Goal: Task Accomplishment & Management: Complete application form

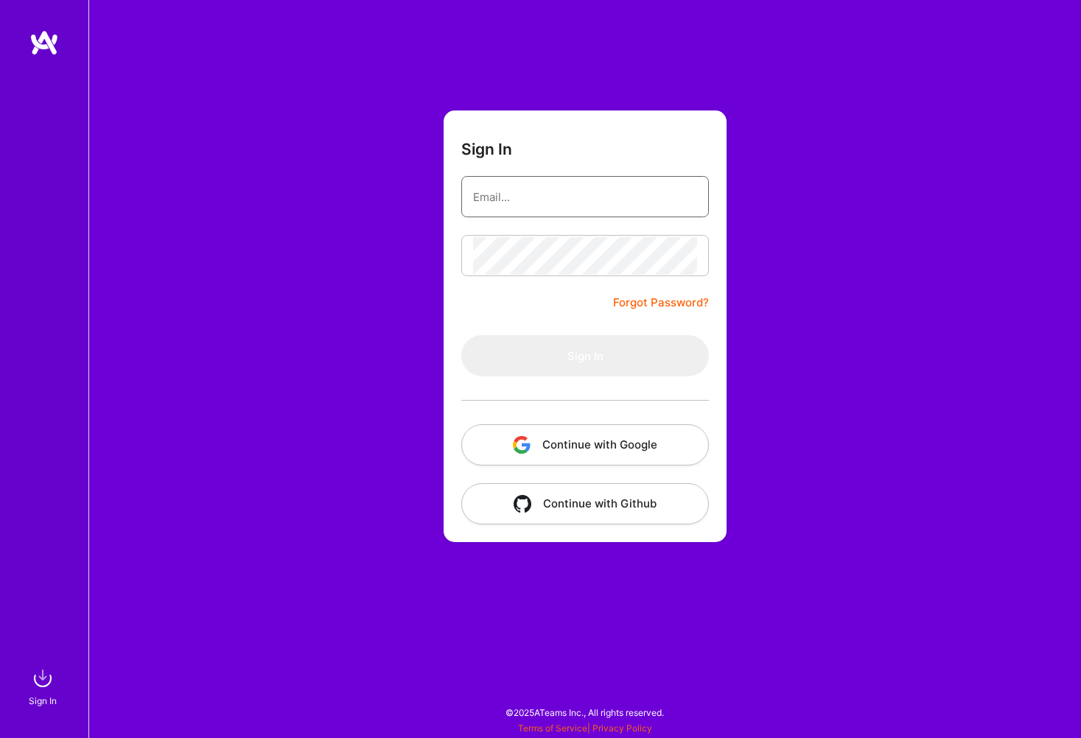
type input "[EMAIL_ADDRESS][DOMAIN_NAME]"
click at [509, 350] on button "Sign In" at bounding box center [585, 355] width 248 height 41
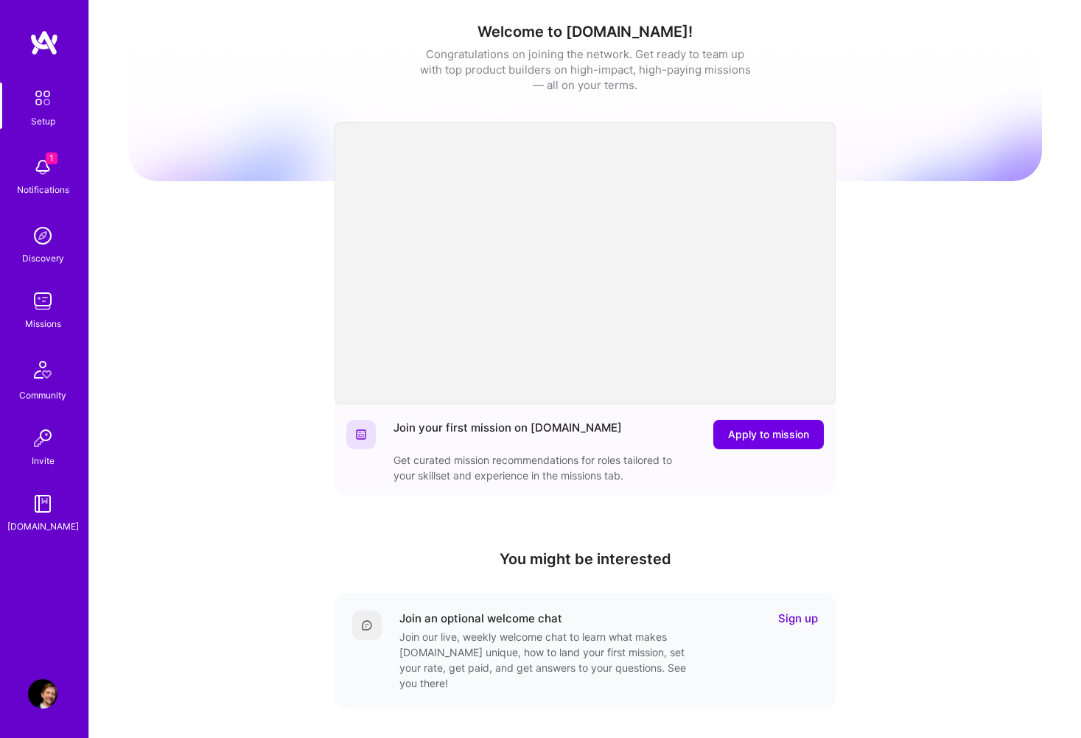
click at [42, 174] on img at bounding box center [42, 167] width 29 height 29
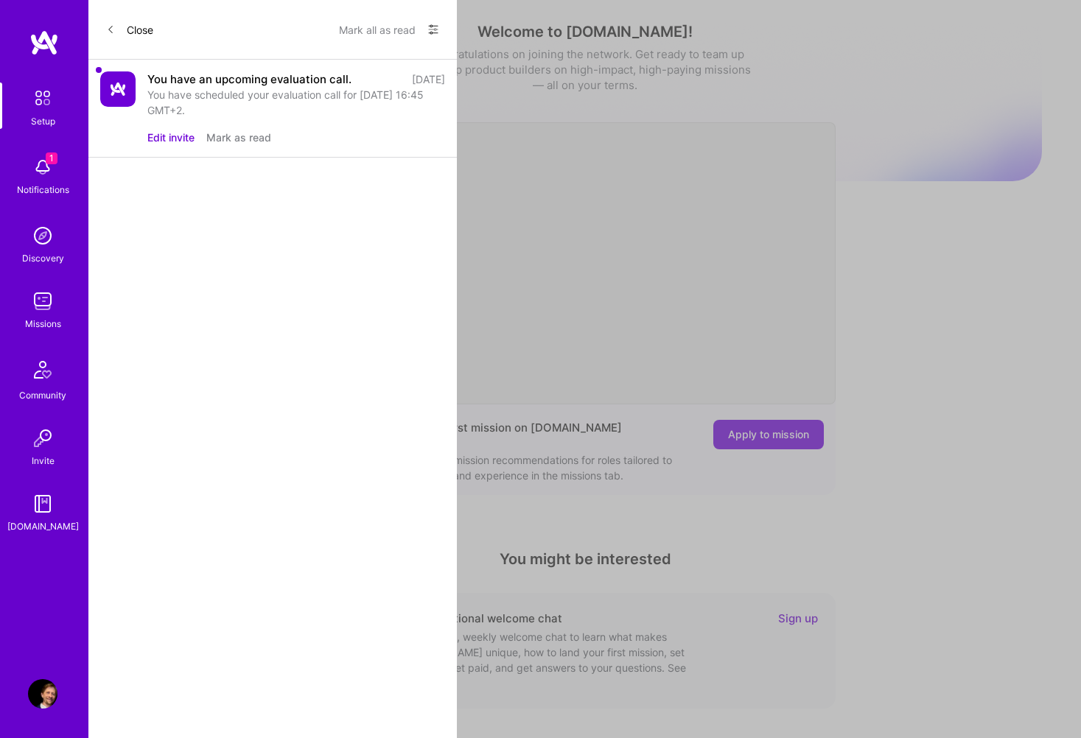
click at [239, 90] on div "You have scheduled your evaluation call for [DATE] 16:45 GMT+2." at bounding box center [296, 102] width 298 height 31
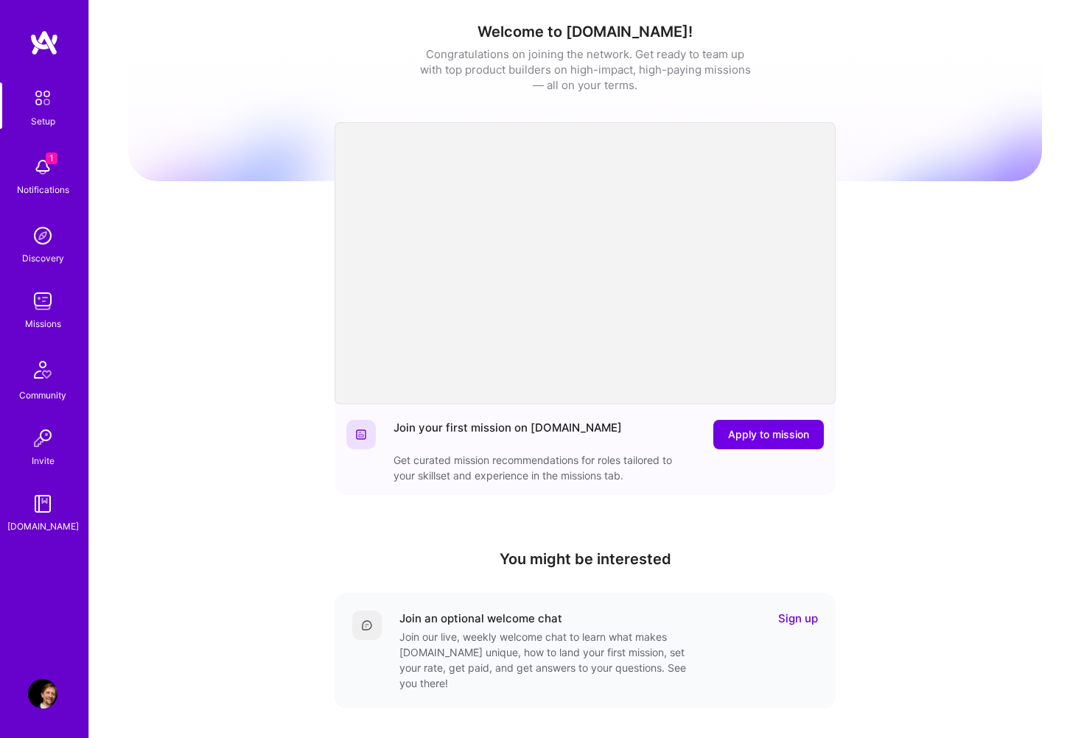
click at [35, 301] on img at bounding box center [42, 301] width 29 height 29
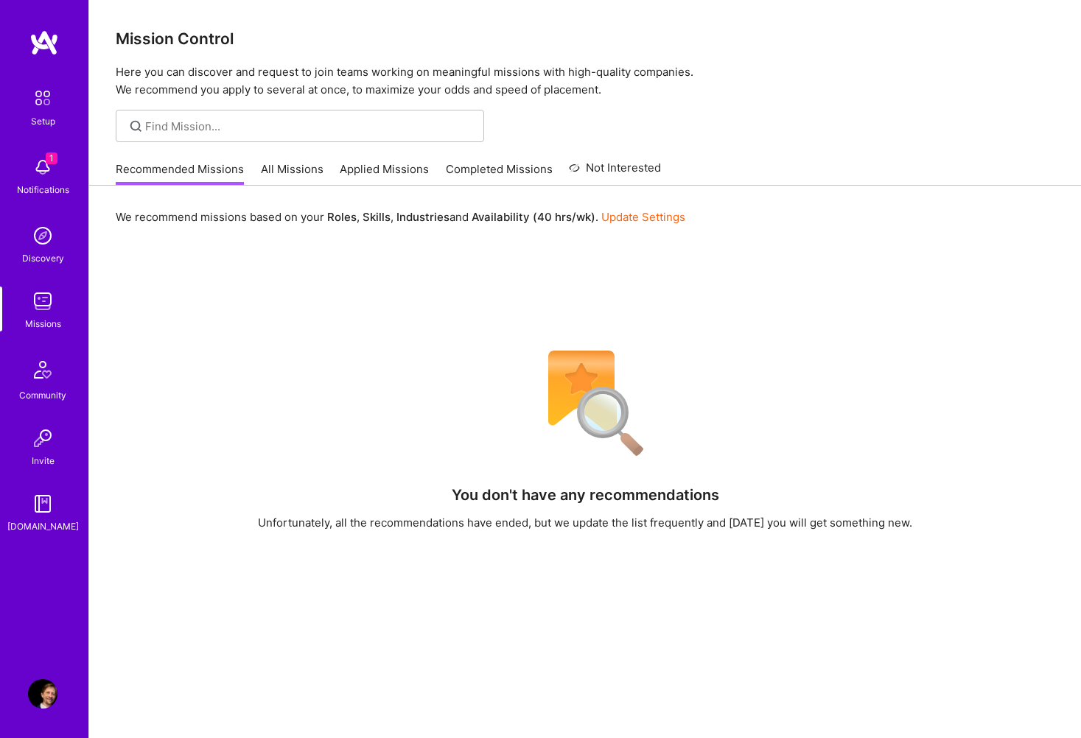
click at [40, 386] on img at bounding box center [42, 369] width 35 height 35
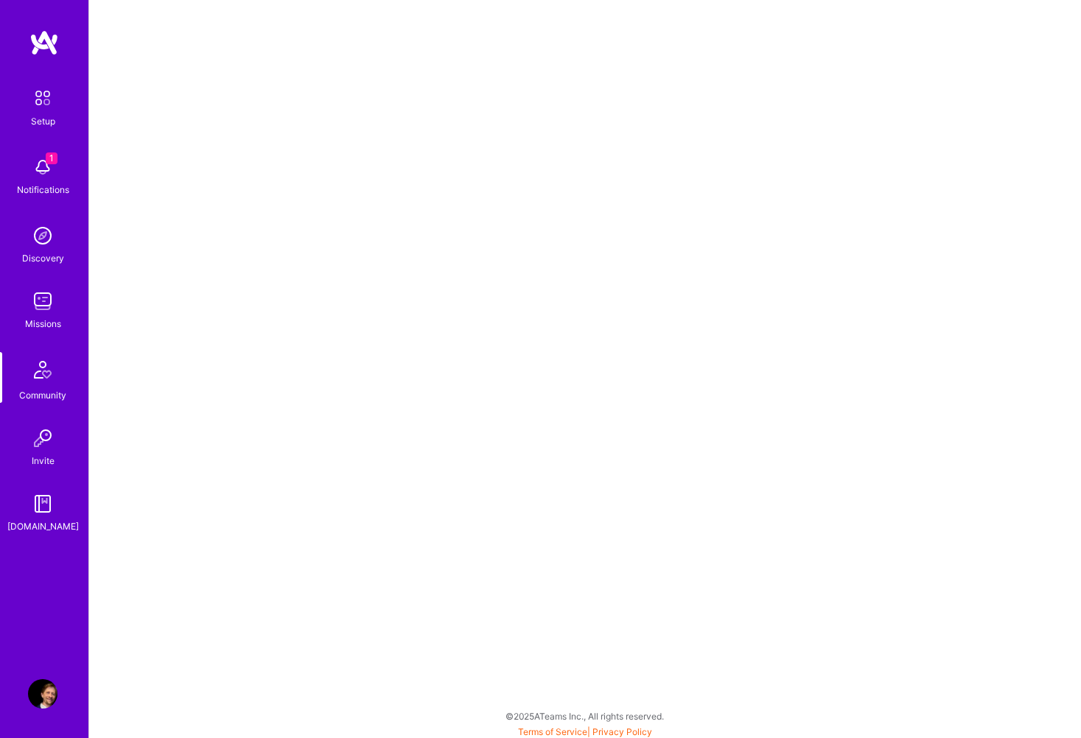
click at [44, 444] on img at bounding box center [42, 438] width 29 height 29
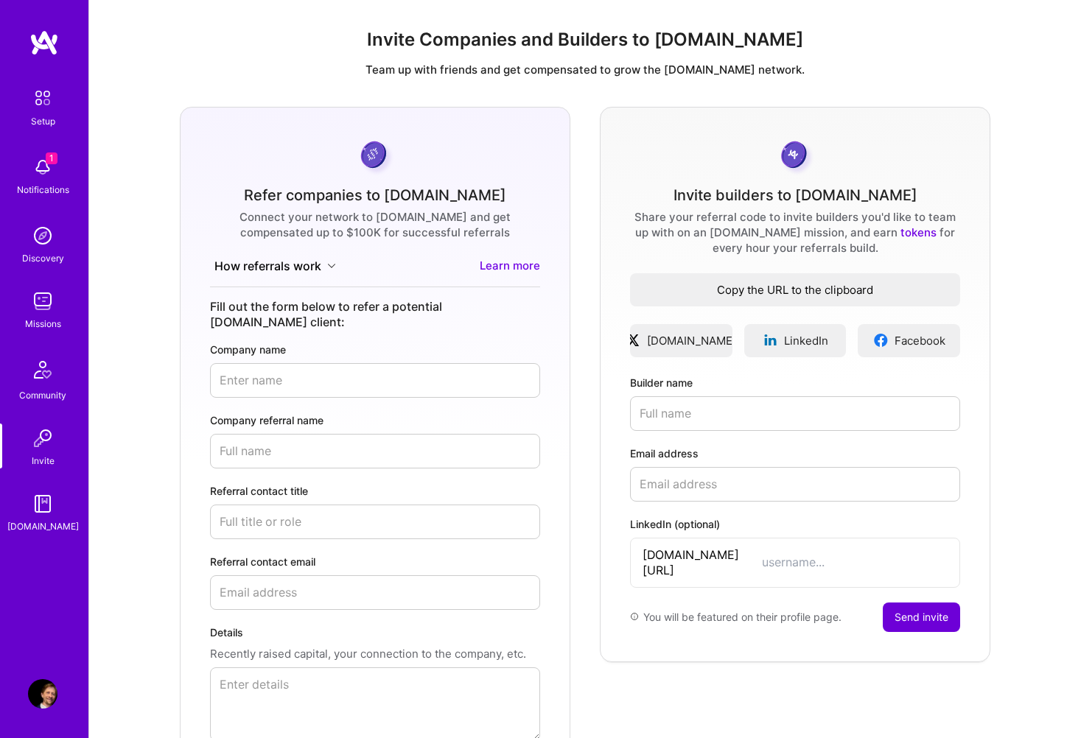
click at [830, 290] on span "Copy the URL to the clipboard" at bounding box center [795, 289] width 330 height 15
click at [32, 326] on div "Missions" at bounding box center [43, 323] width 36 height 15
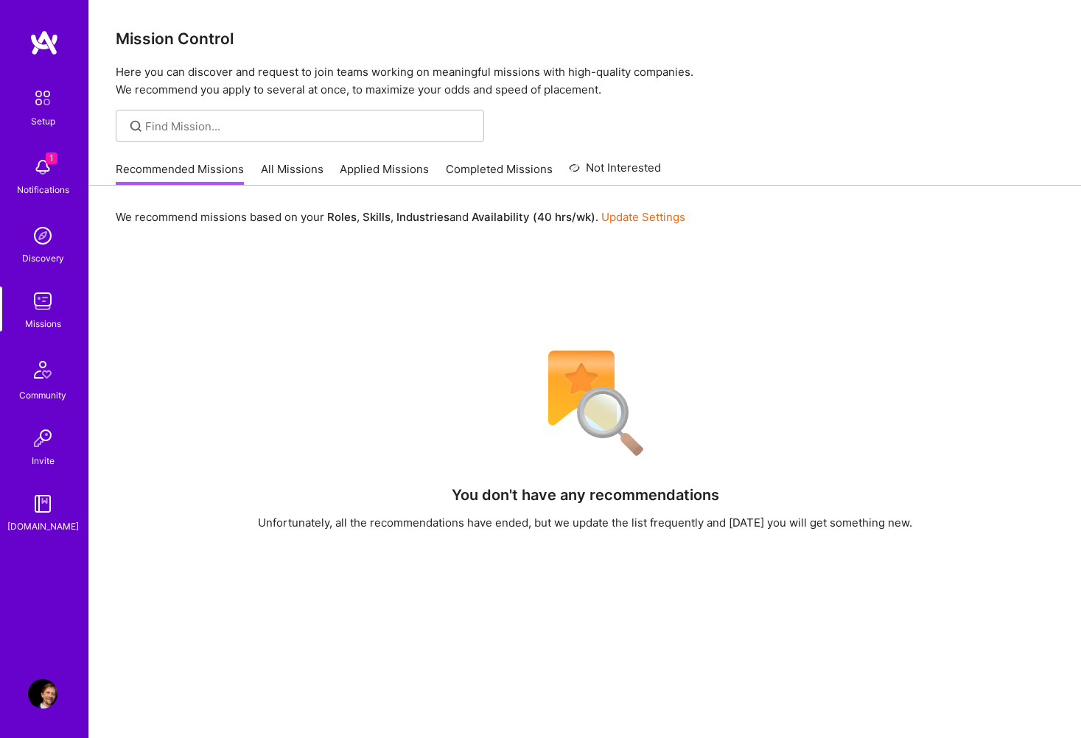
click at [295, 166] on link "All Missions" at bounding box center [292, 173] width 63 height 24
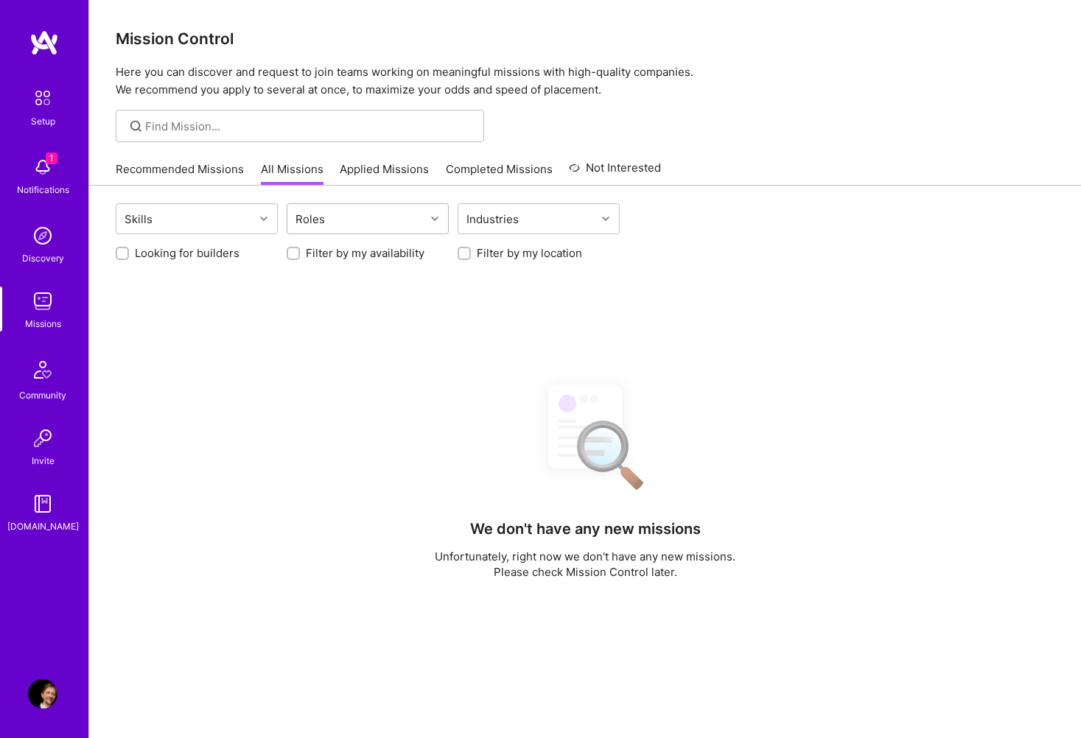
click at [376, 226] on div "Roles" at bounding box center [356, 218] width 138 height 29
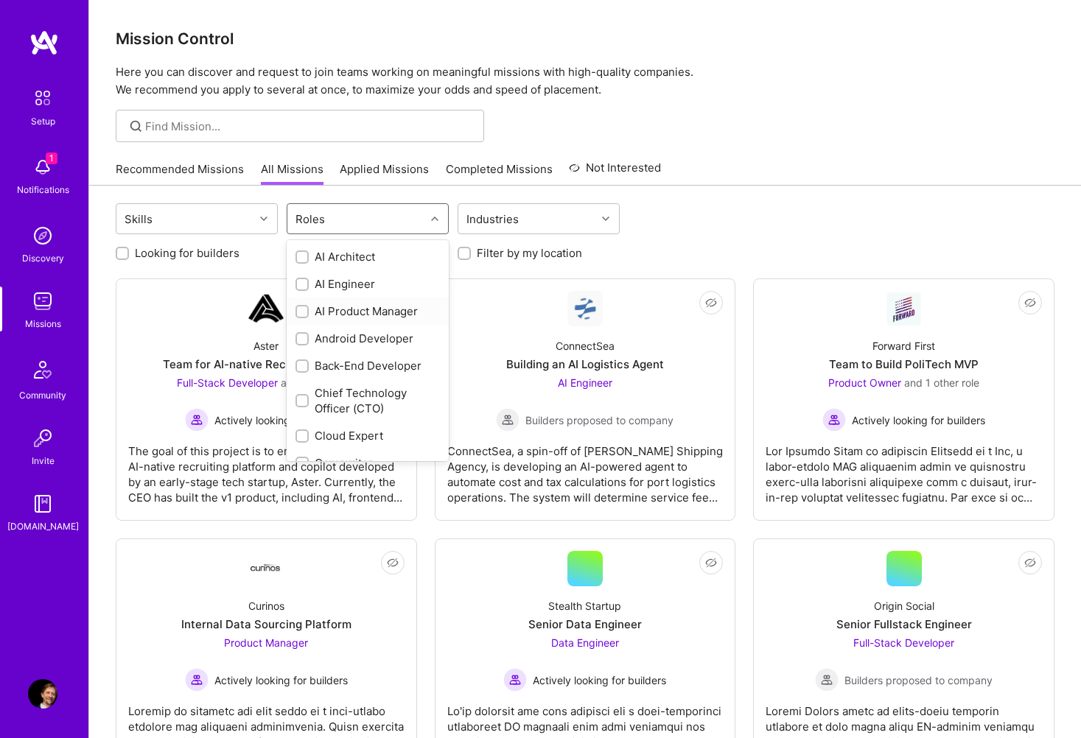
click at [348, 307] on div "AI Product Manager" at bounding box center [367, 311] width 144 height 15
checkbox input "true"
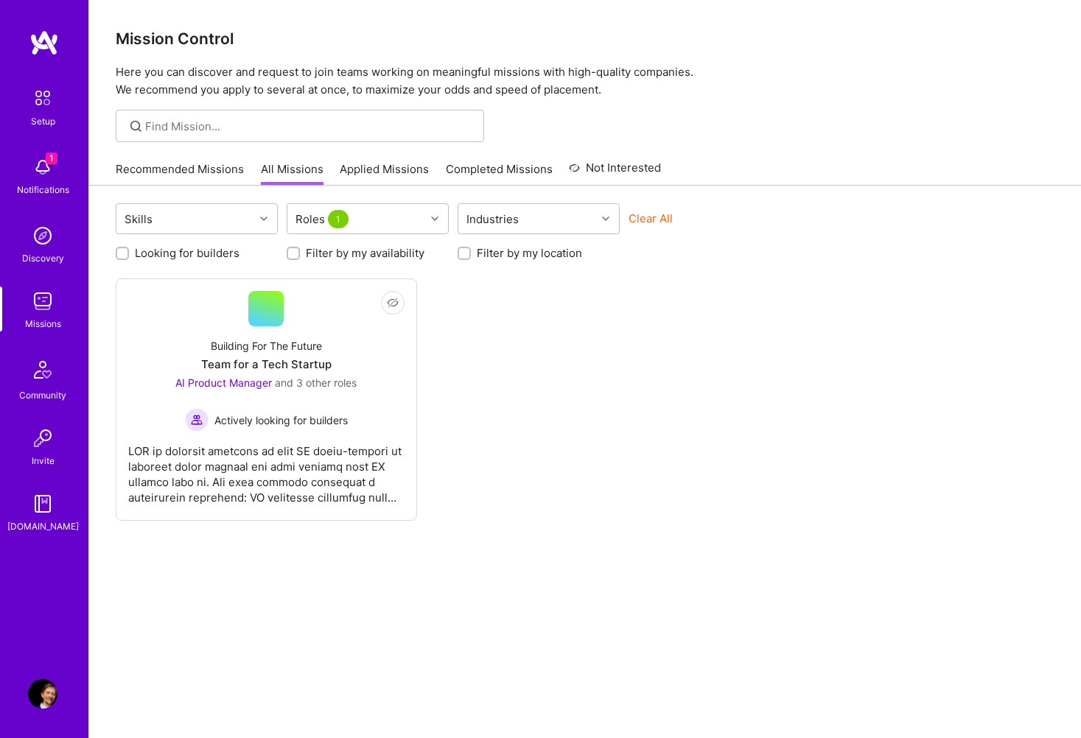
click at [432, 184] on div "Recommended Missions All Missions Applied Missions Completed Missions Not Inter…" at bounding box center [388, 169] width 545 height 32
click at [392, 216] on div "Roles 1" at bounding box center [356, 218] width 138 height 29
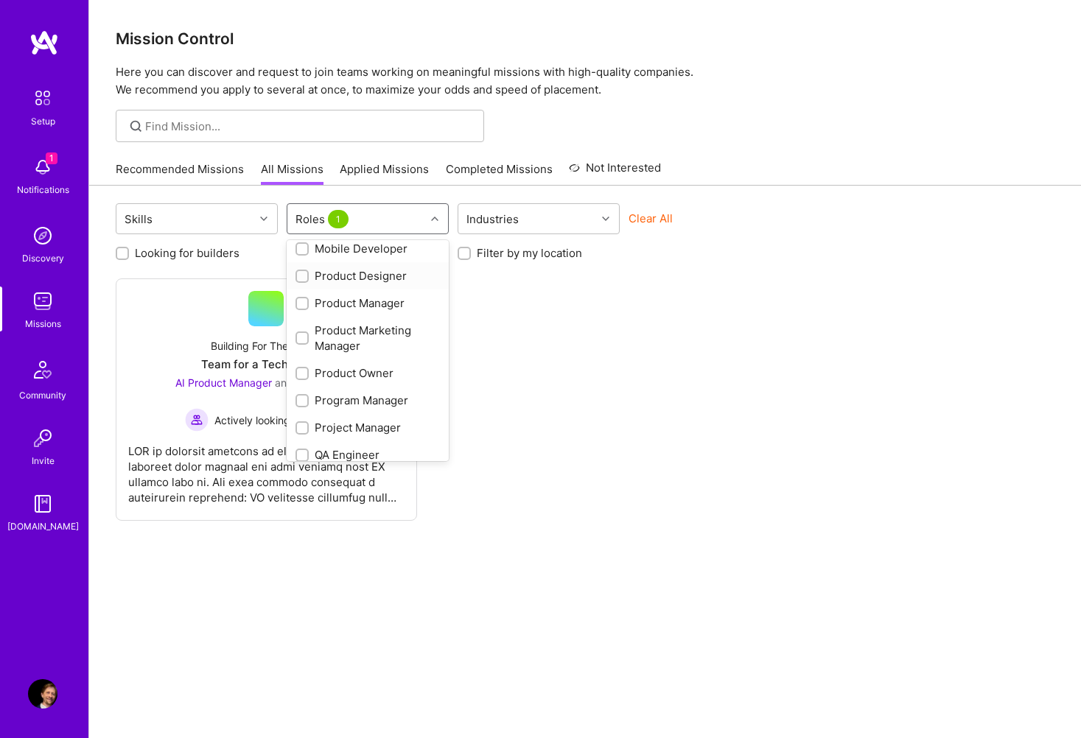
scroll to position [578, 0]
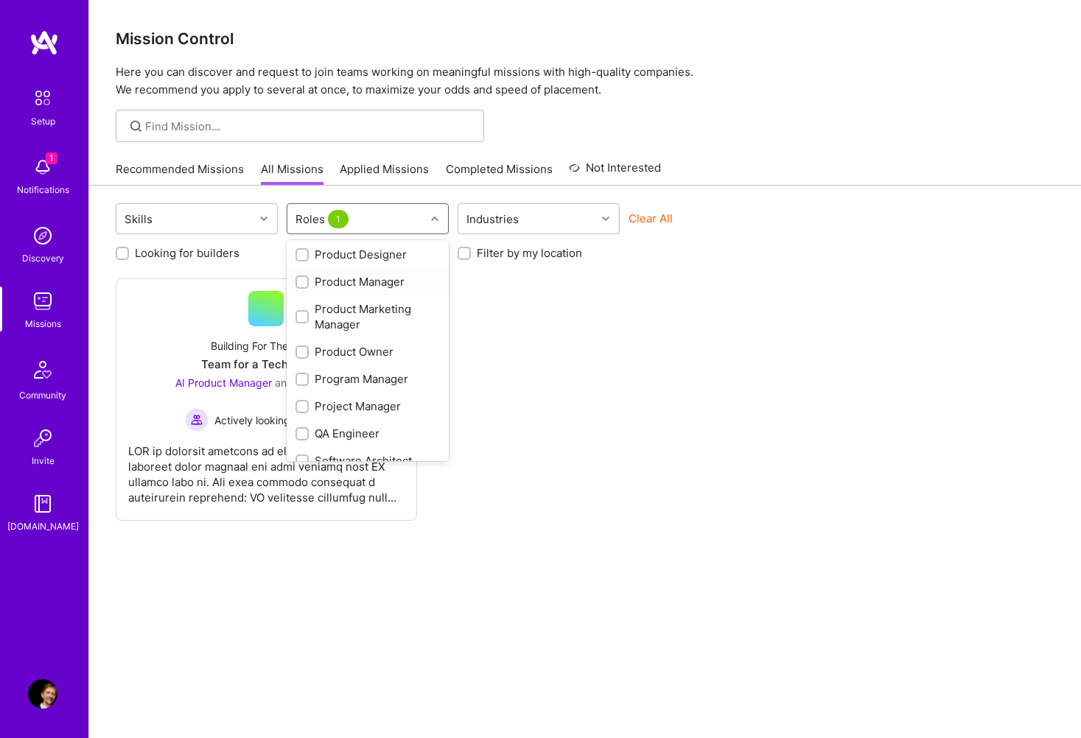
click at [379, 277] on div "Product Manager" at bounding box center [367, 281] width 144 height 15
checkbox input "true"
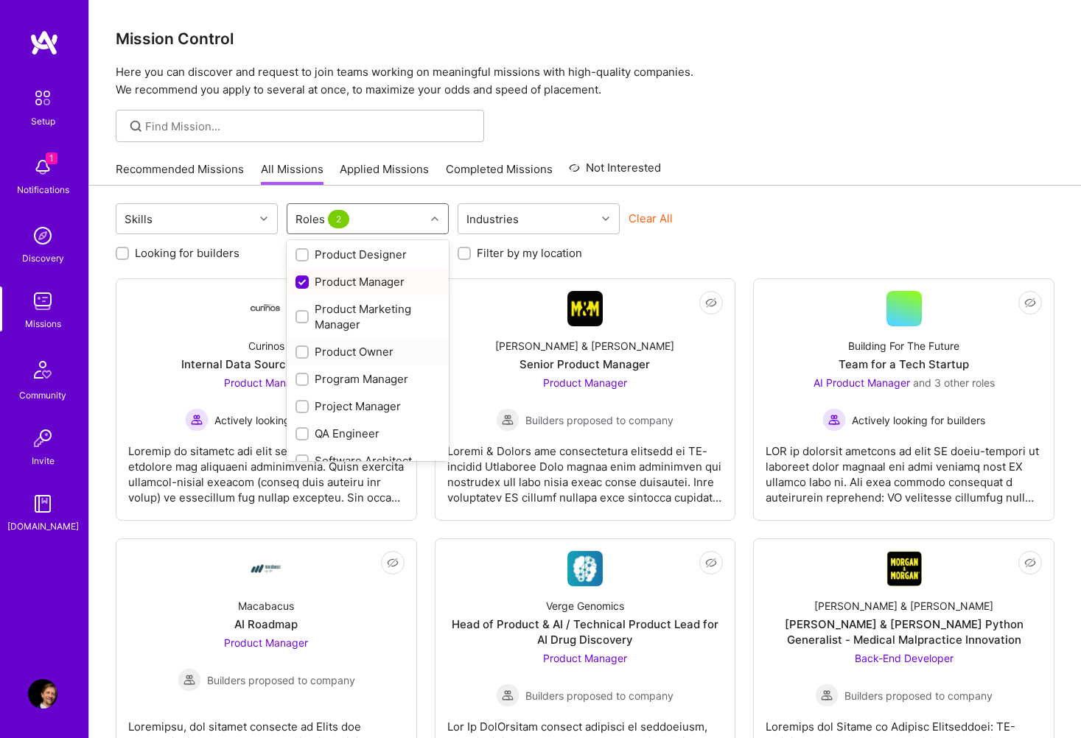
click at [358, 347] on div "Product Owner" at bounding box center [367, 351] width 144 height 15
checkbox input "true"
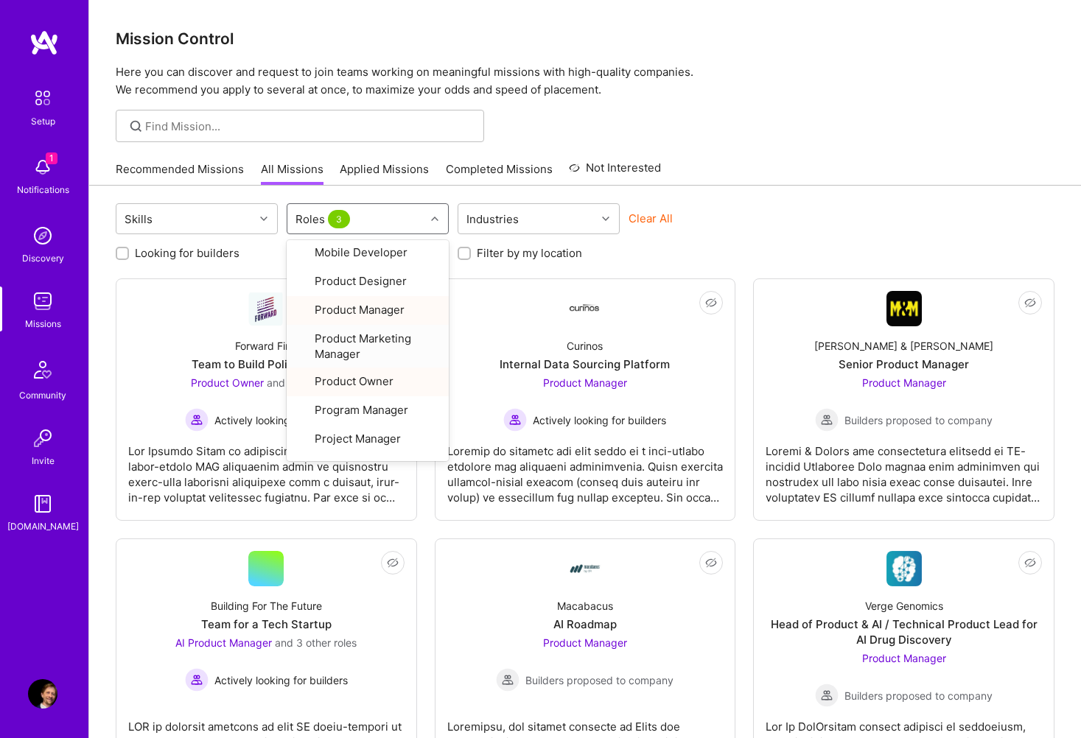
click at [719, 245] on div "Looking for builders Filter by my availability Filter by my location" at bounding box center [585, 249] width 939 height 23
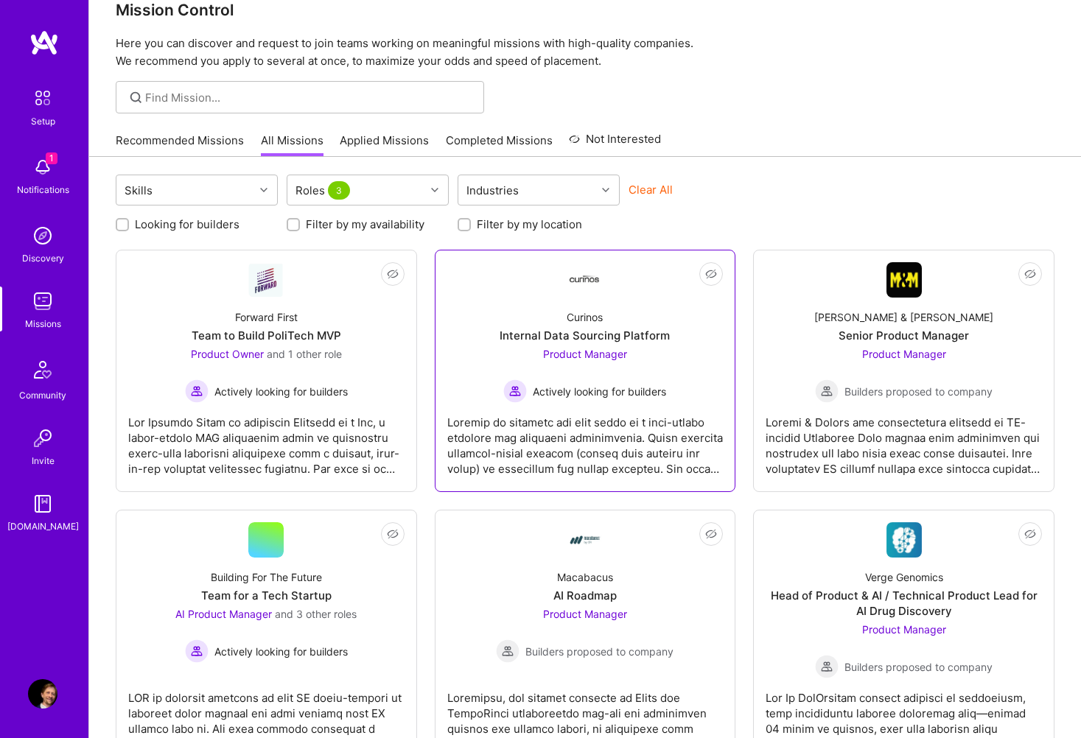
scroll to position [0, 0]
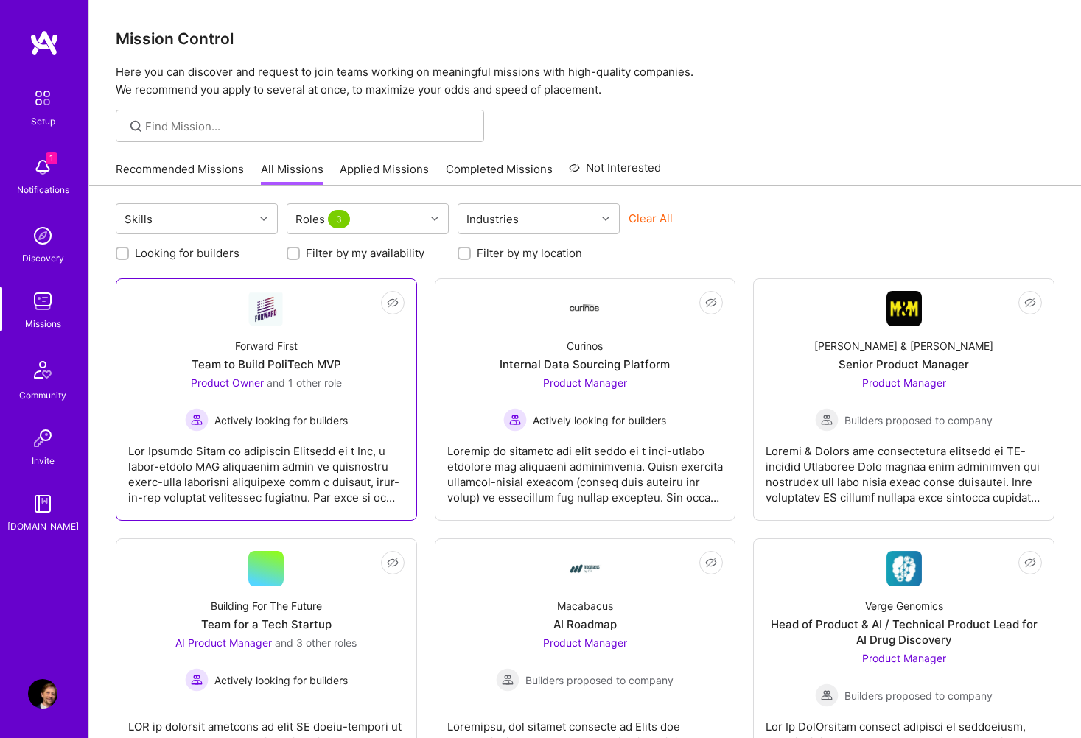
click at [281, 458] on div at bounding box center [266, 469] width 276 height 74
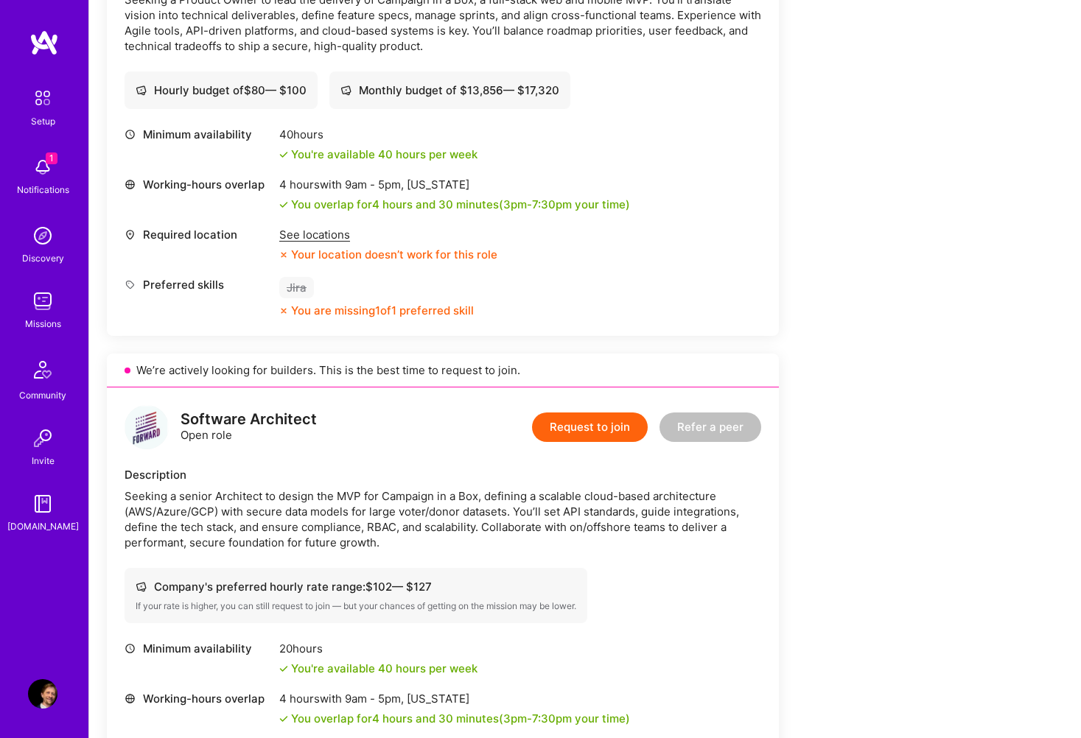
scroll to position [210, 0]
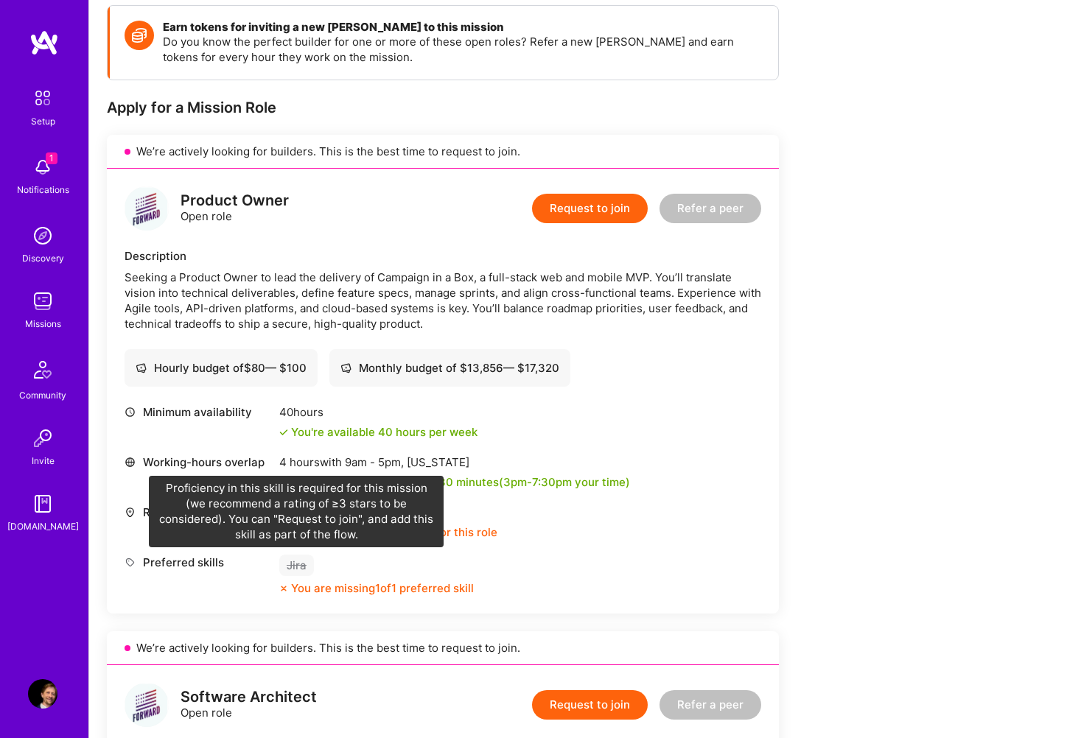
click at [298, 564] on div "Jira" at bounding box center [296, 565] width 35 height 21
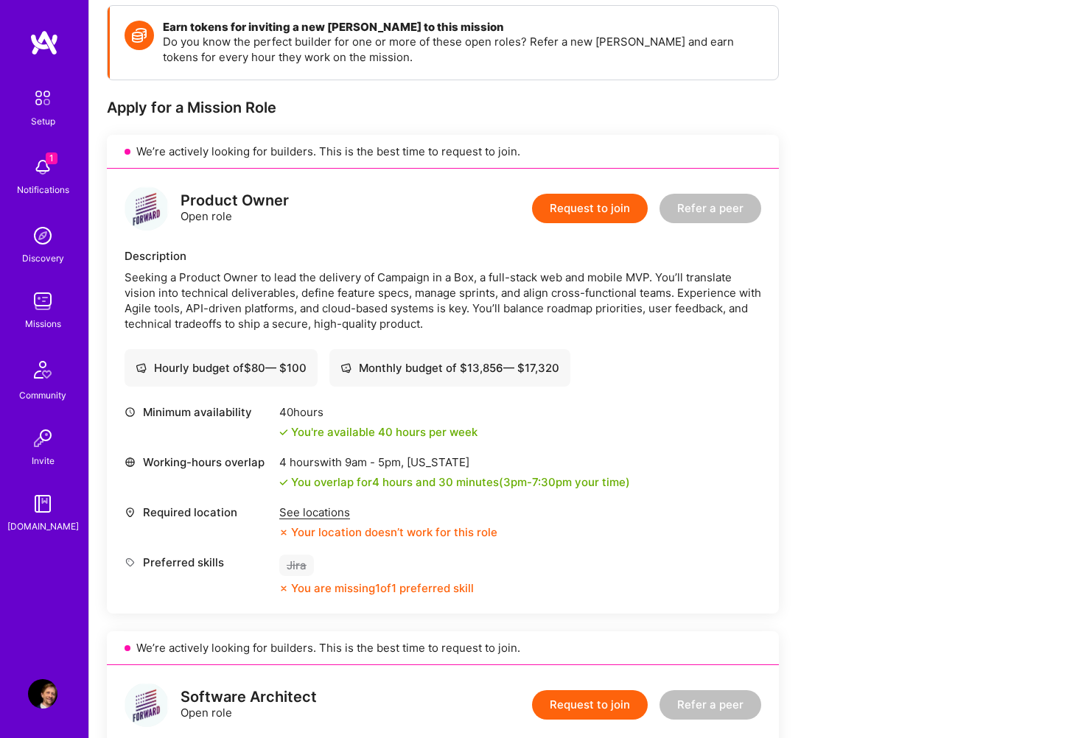
click at [298, 564] on div "Jira" at bounding box center [296, 565] width 35 height 21
click at [150, 211] on img at bounding box center [147, 208] width 44 height 44
click at [220, 197] on div "Product Owner" at bounding box center [235, 200] width 108 height 15
click at [147, 209] on img at bounding box center [147, 208] width 44 height 44
click at [584, 216] on button "Request to join" at bounding box center [590, 208] width 116 height 29
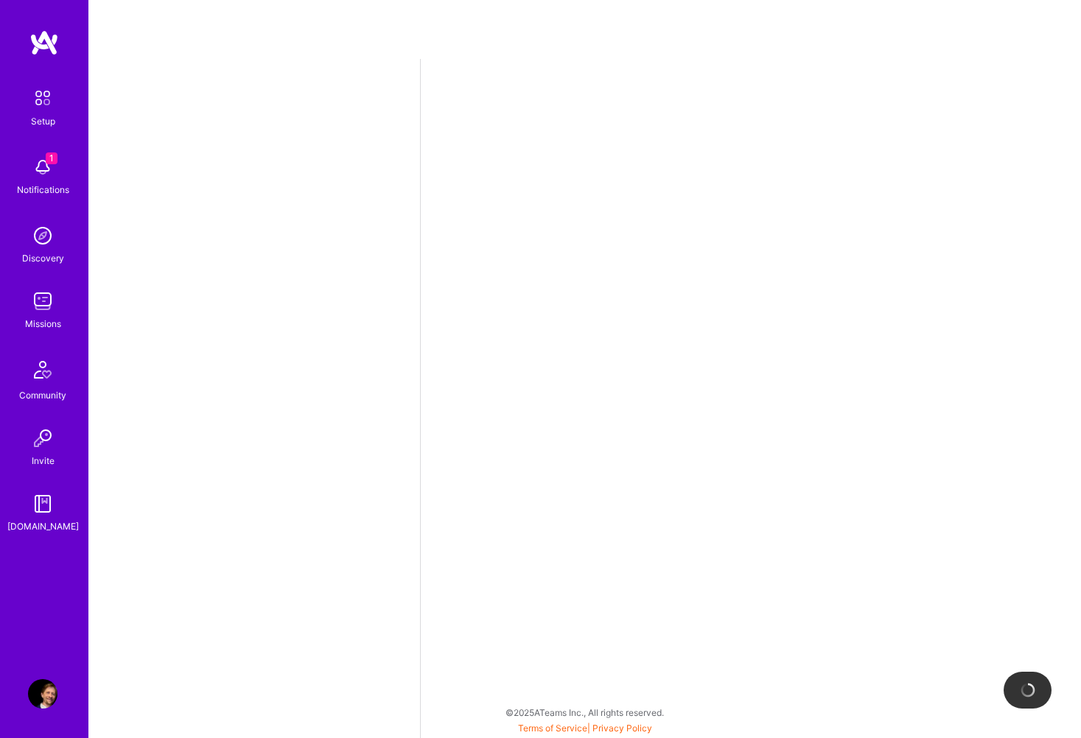
select select "IT"
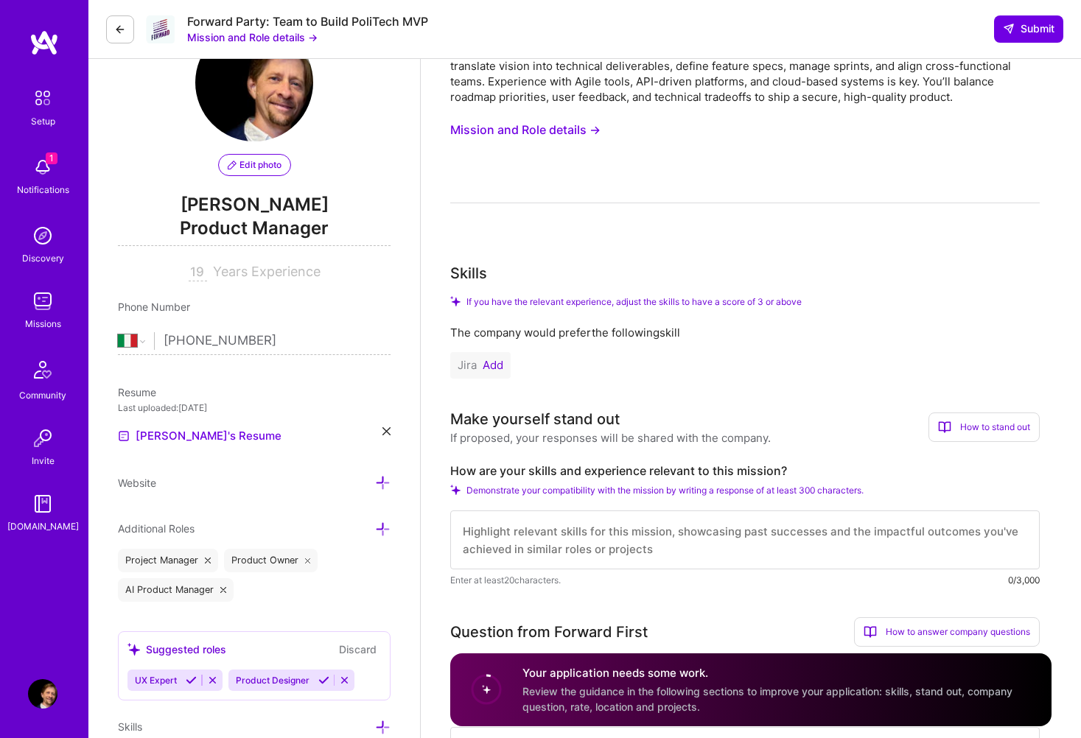
scroll to position [68, 0]
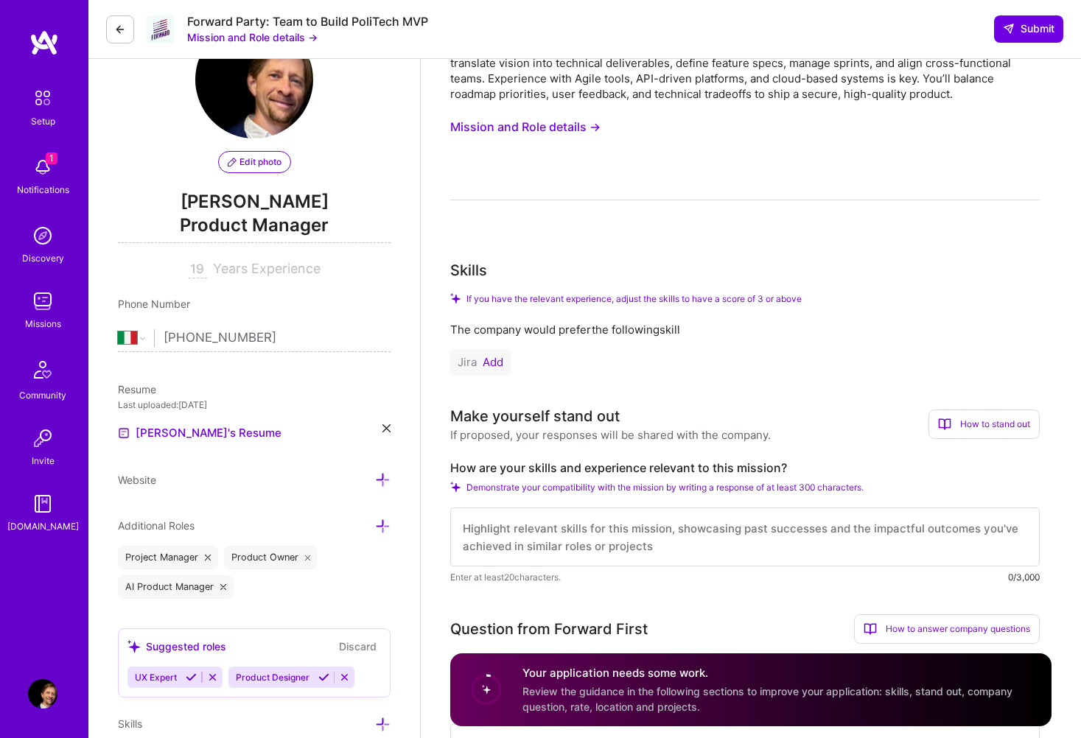
click at [492, 361] on button "Add" at bounding box center [493, 363] width 21 height 12
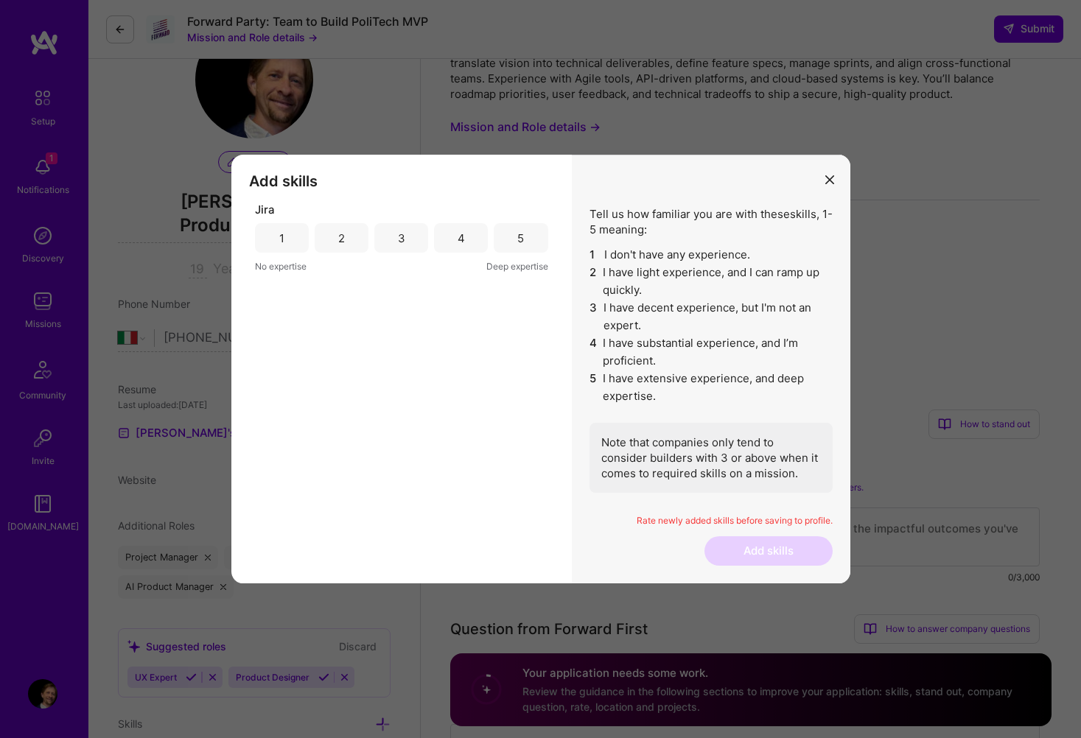
click at [516, 236] on div "5" at bounding box center [521, 237] width 54 height 29
click at [727, 555] on button "Add skills" at bounding box center [768, 550] width 128 height 29
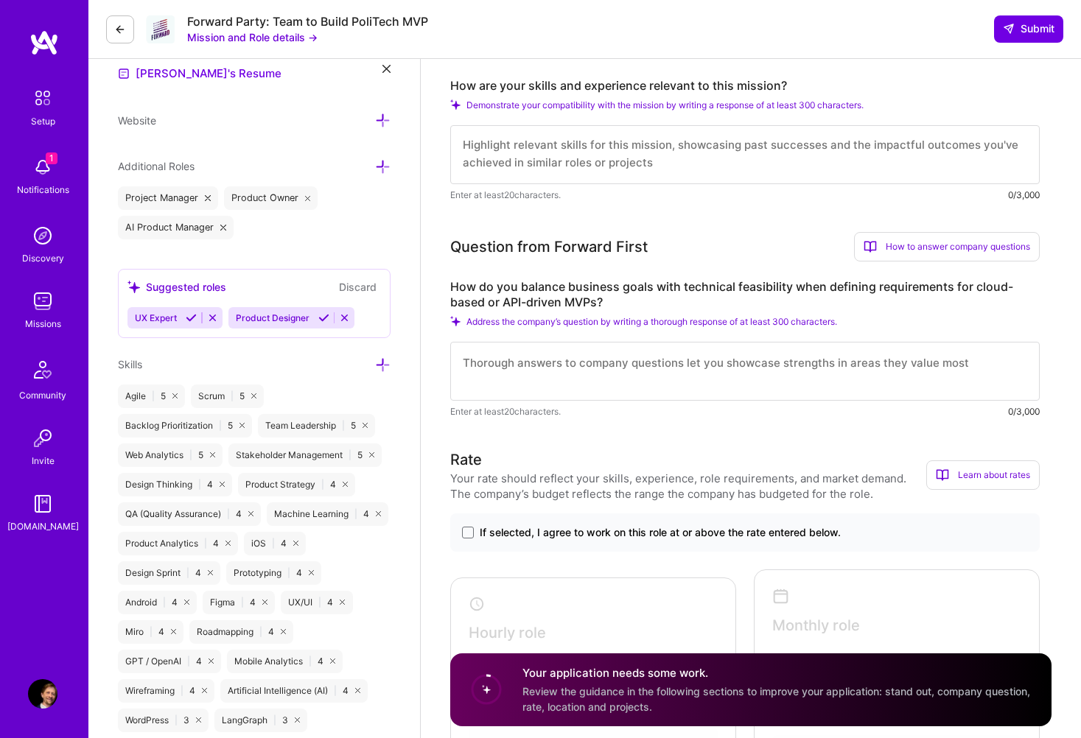
scroll to position [426, 0]
click at [208, 200] on icon at bounding box center [208, 200] width 6 height 6
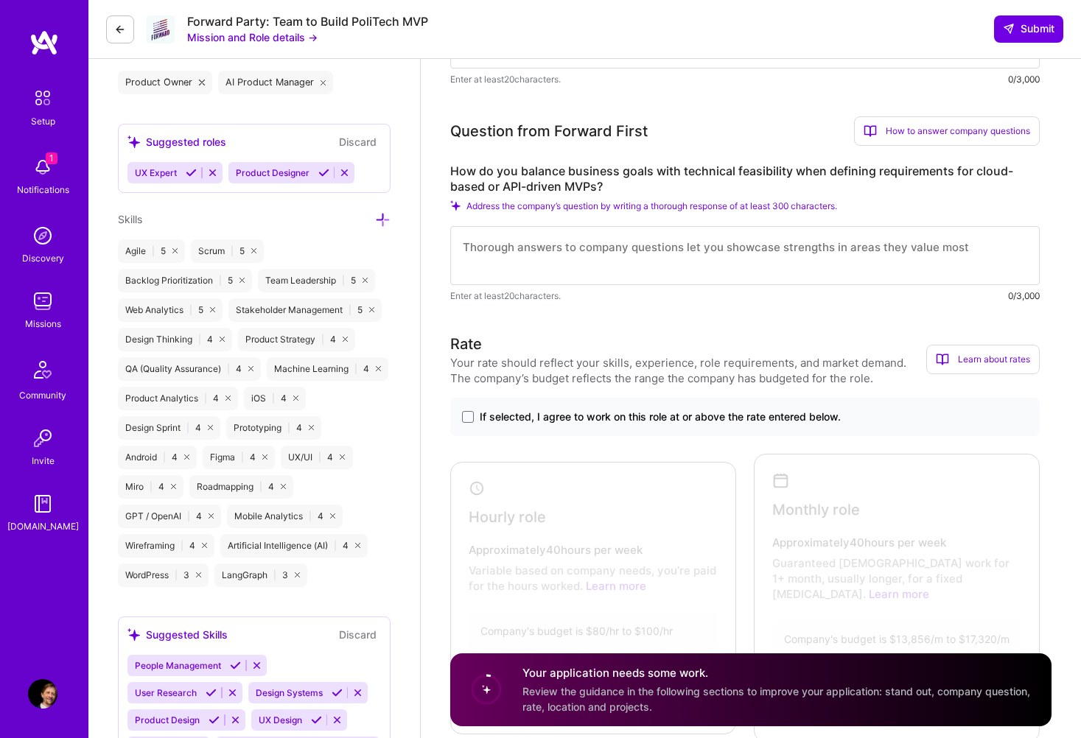
scroll to position [544, 0]
click at [379, 220] on icon at bounding box center [382, 218] width 15 height 15
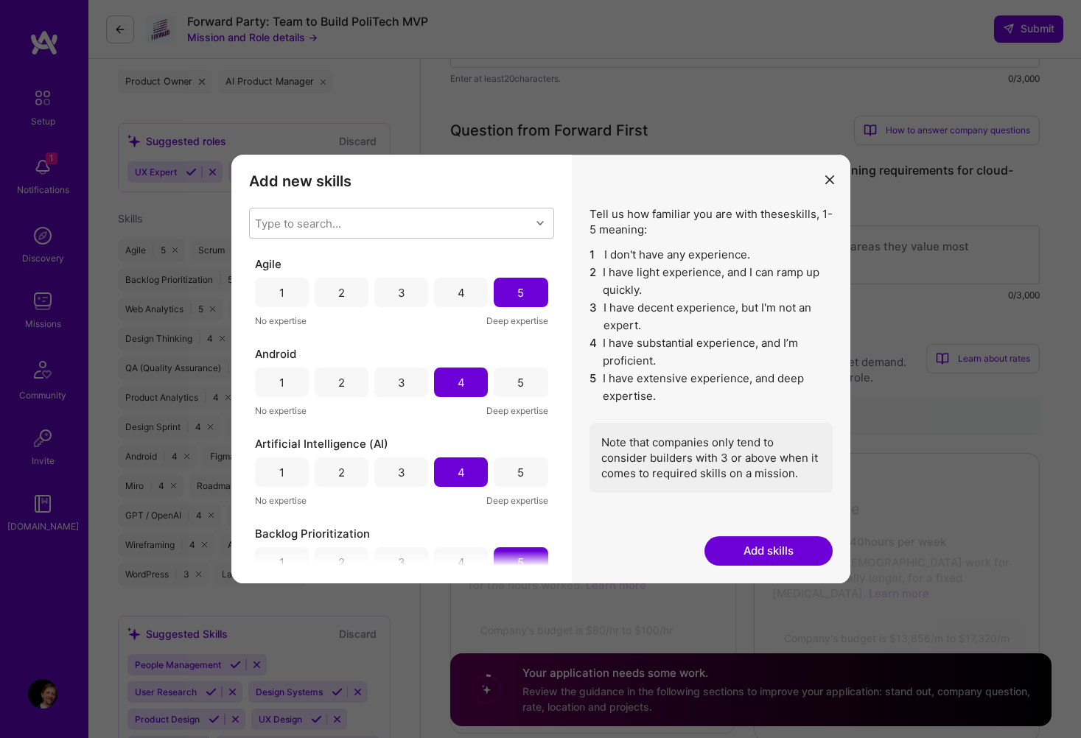
click at [379, 220] on div "Type to search..." at bounding box center [390, 223] width 281 height 29
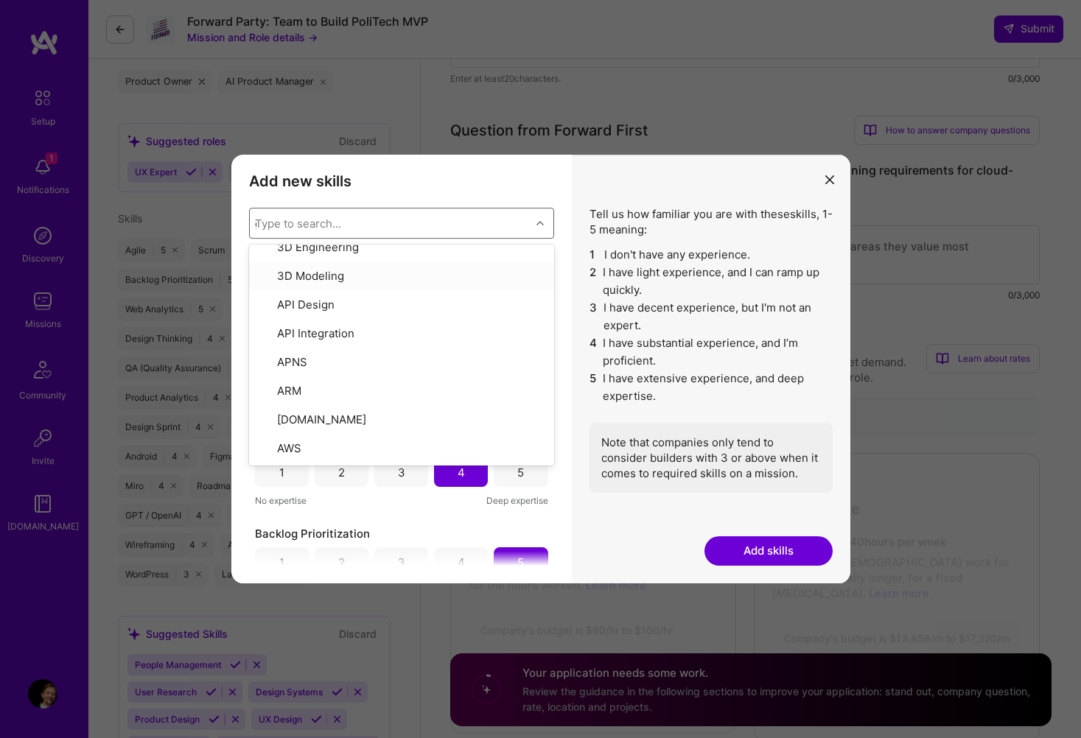
scroll to position [0, 0]
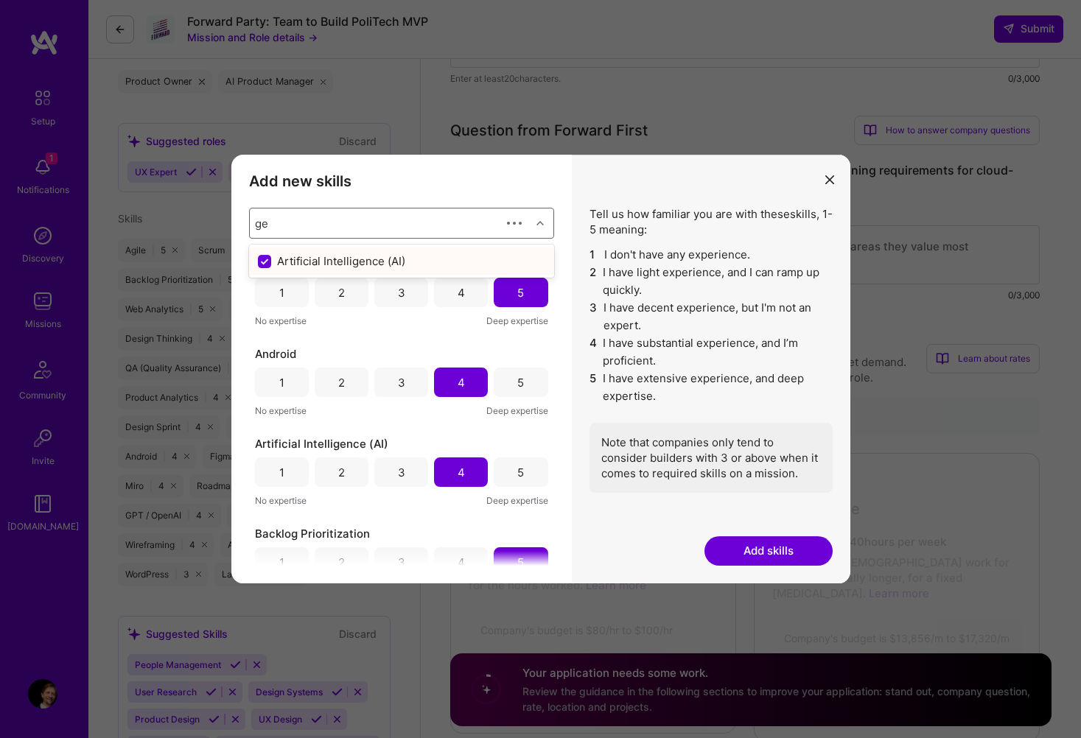
type input "g"
checkbox input "false"
type input "i"
checkbox input "false"
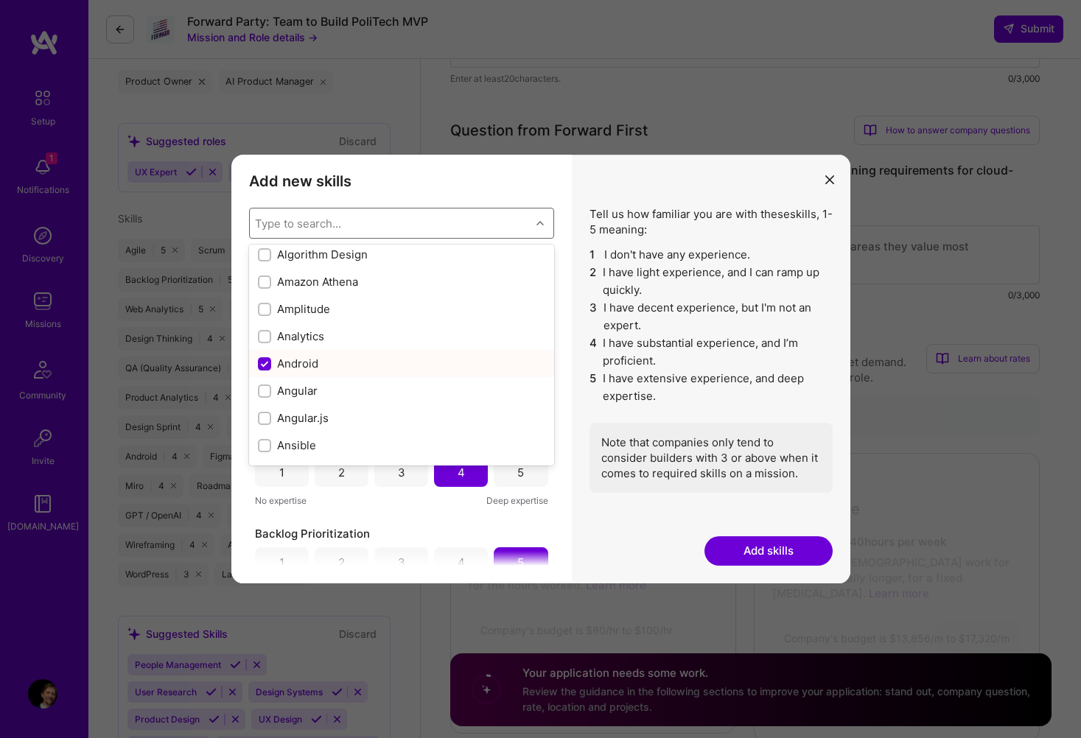
scroll to position [669, 0]
click at [265, 328] on input "modal" at bounding box center [266, 329] width 10 height 10
checkbox input "true"
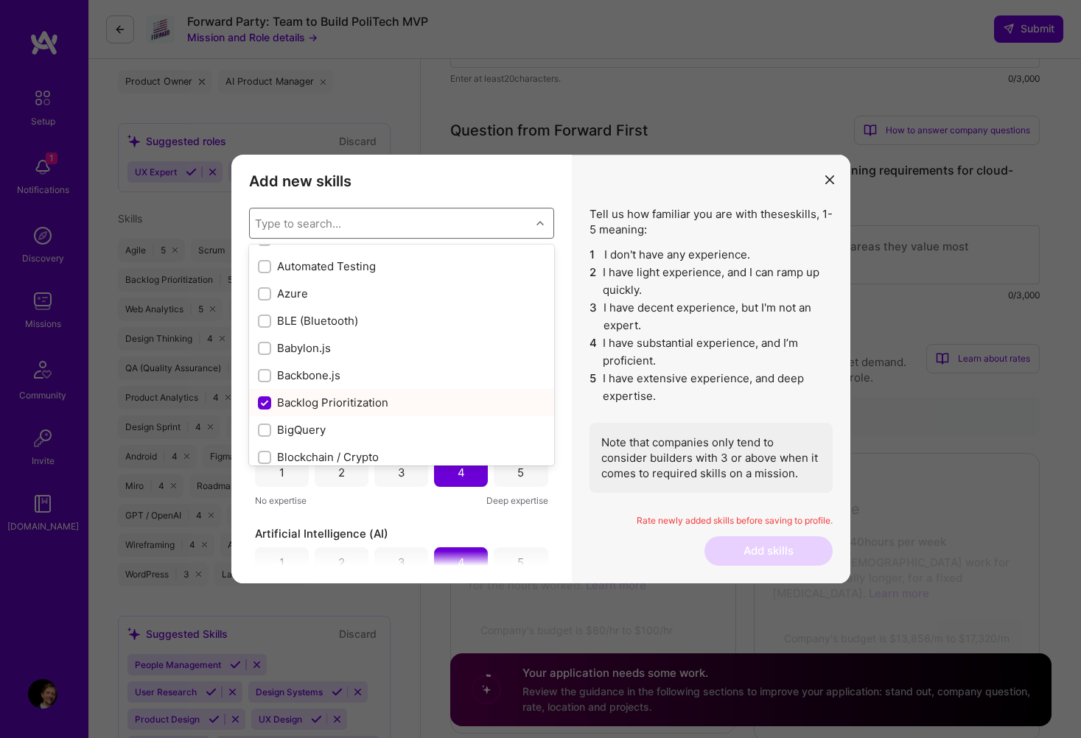
scroll to position [1169, 0]
click at [270, 296] on div "modal" at bounding box center [264, 292] width 13 height 13
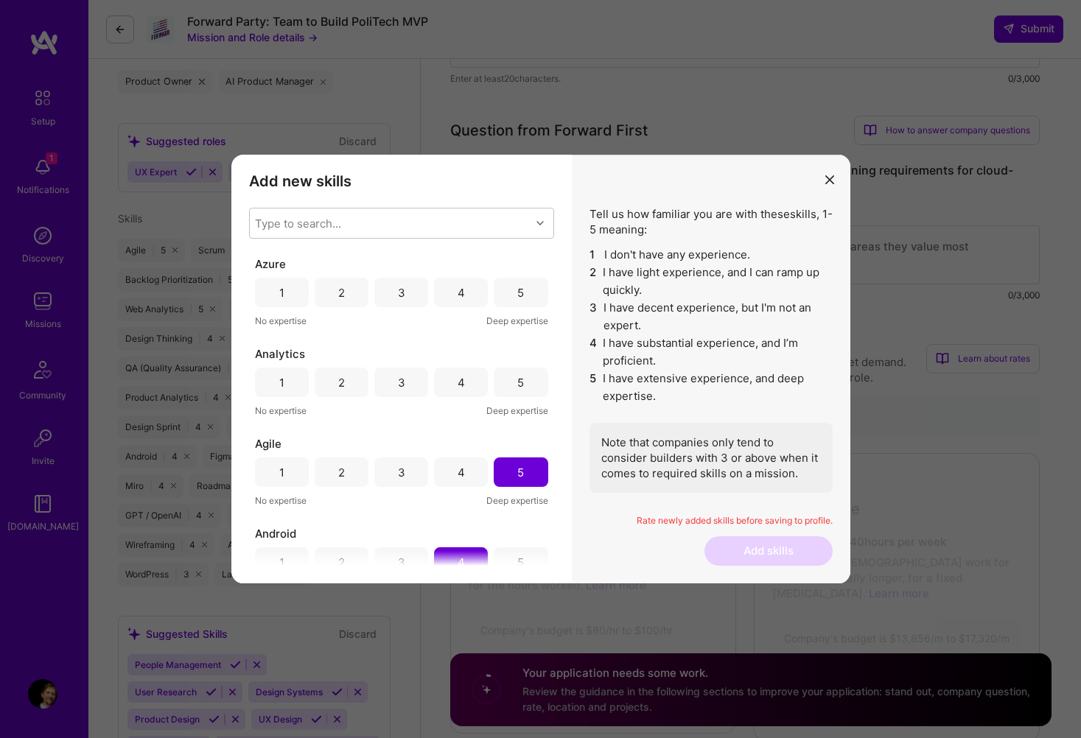
click at [398, 296] on div "3" at bounding box center [401, 292] width 7 height 15
click at [469, 380] on div "4" at bounding box center [461, 382] width 54 height 29
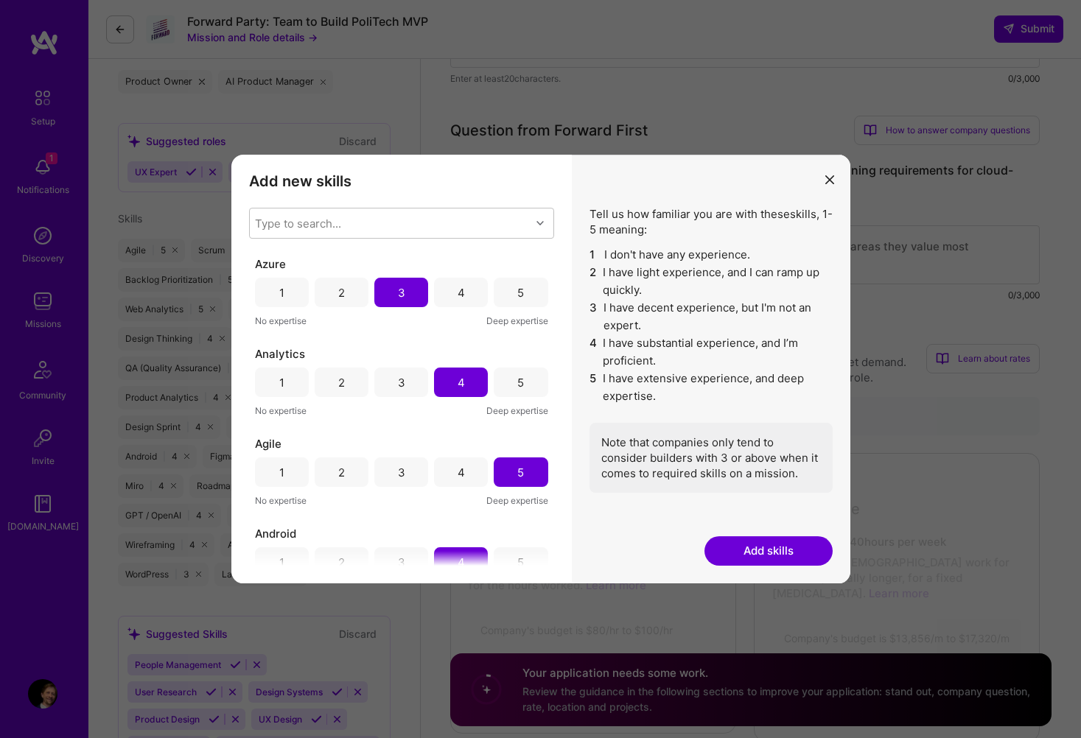
click at [746, 556] on button "Add skills" at bounding box center [768, 550] width 128 height 29
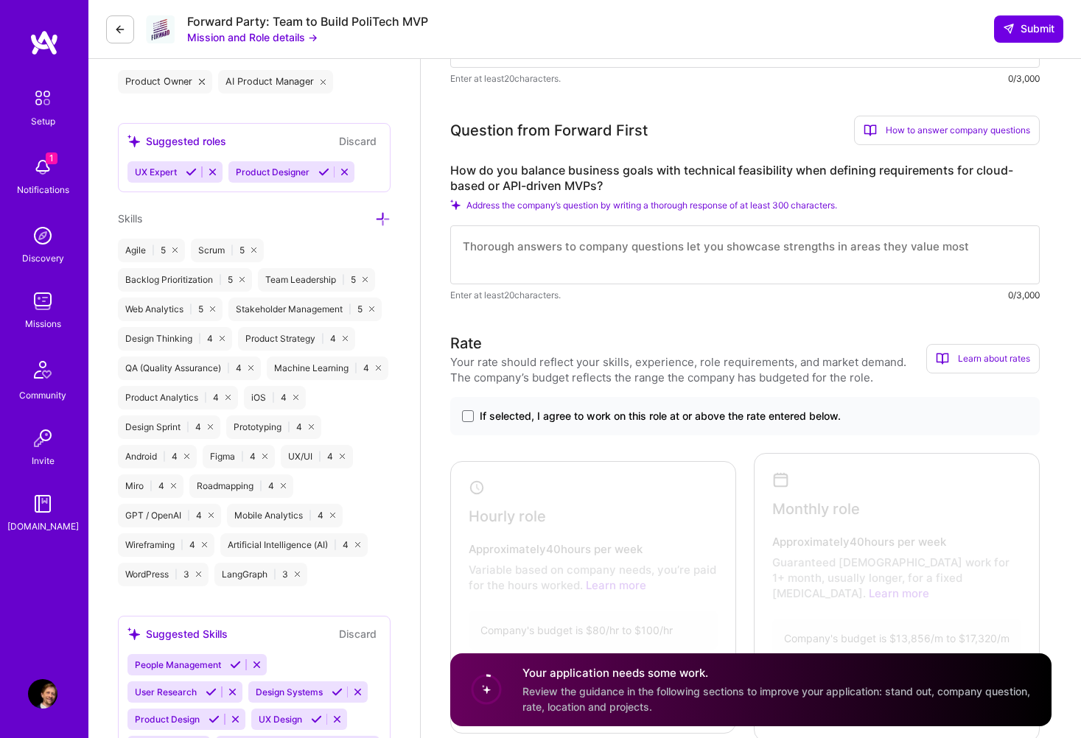
click at [382, 219] on icon at bounding box center [382, 218] width 15 height 15
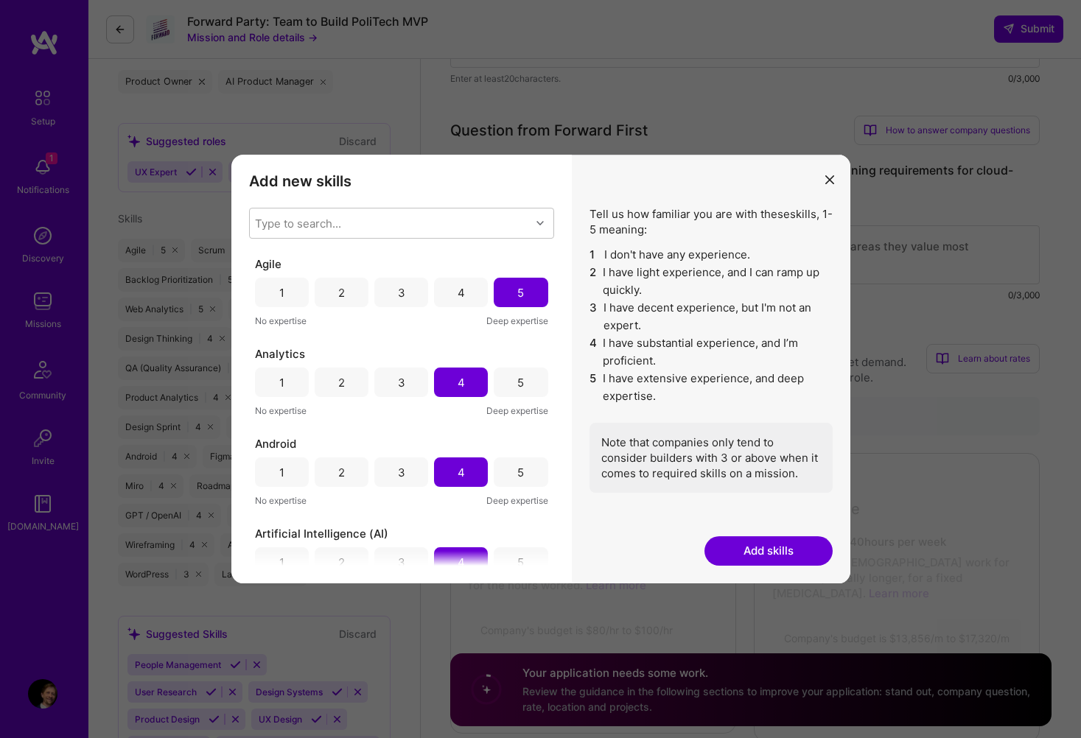
click at [382, 219] on div "Type to search..." at bounding box center [390, 223] width 281 height 29
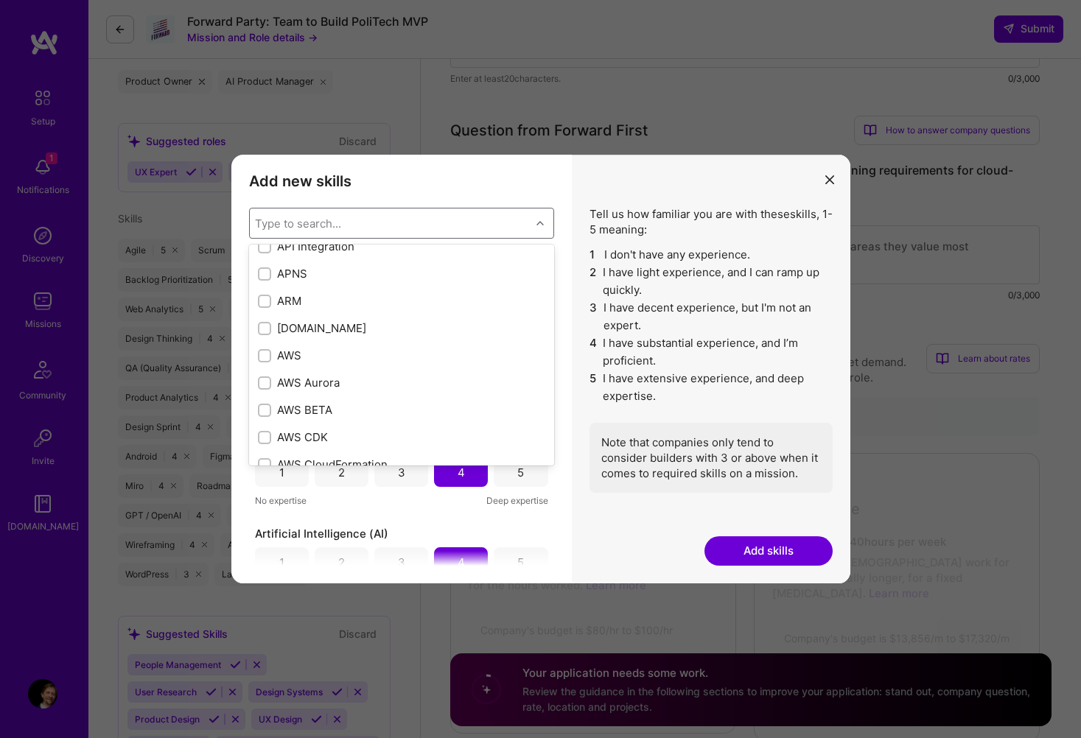
scroll to position [130, 0]
click at [267, 347] on input "modal" at bounding box center [266, 351] width 10 height 10
checkbox input "true"
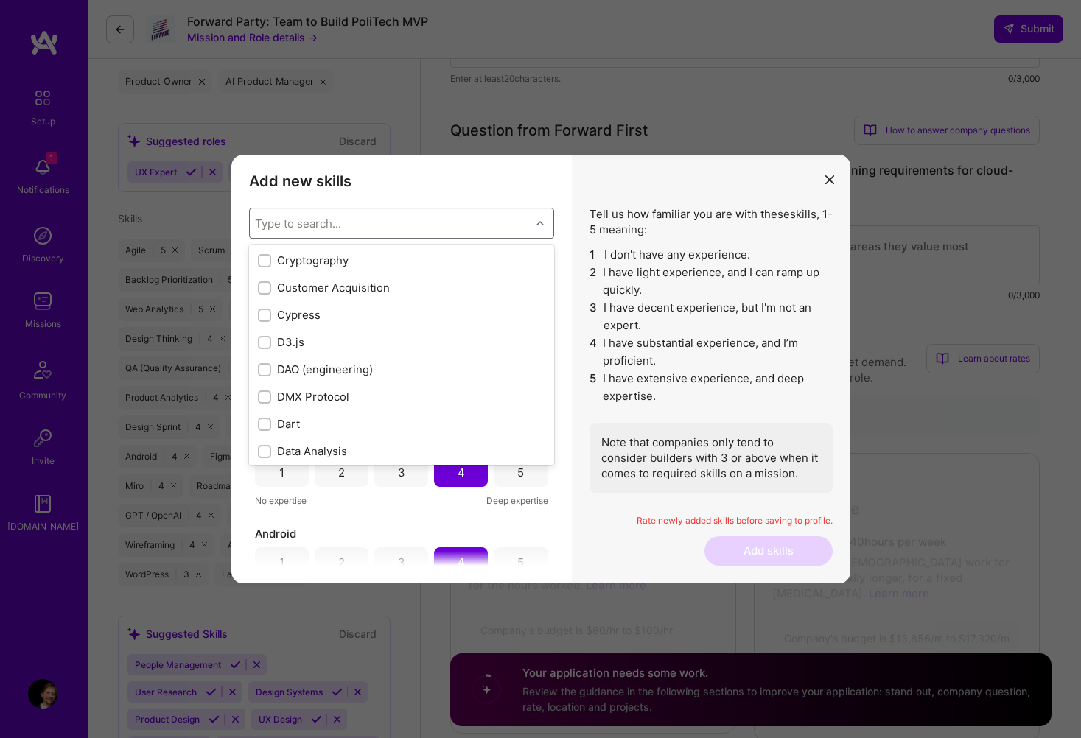
scroll to position [2129, 0]
click at [323, 289] on div "Customer Acquisition" at bounding box center [401, 285] width 287 height 15
checkbox input "true"
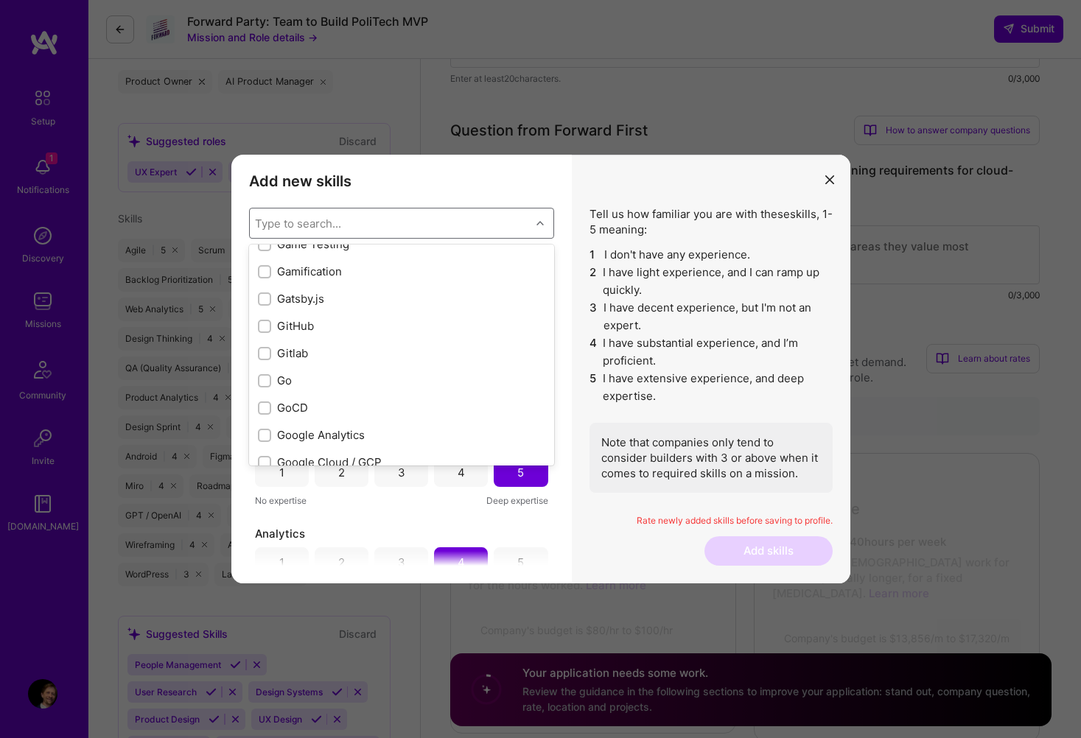
scroll to position [3892, 0]
click at [276, 352] on div "Gitlab" at bounding box center [401, 349] width 287 height 15
checkbox input "true"
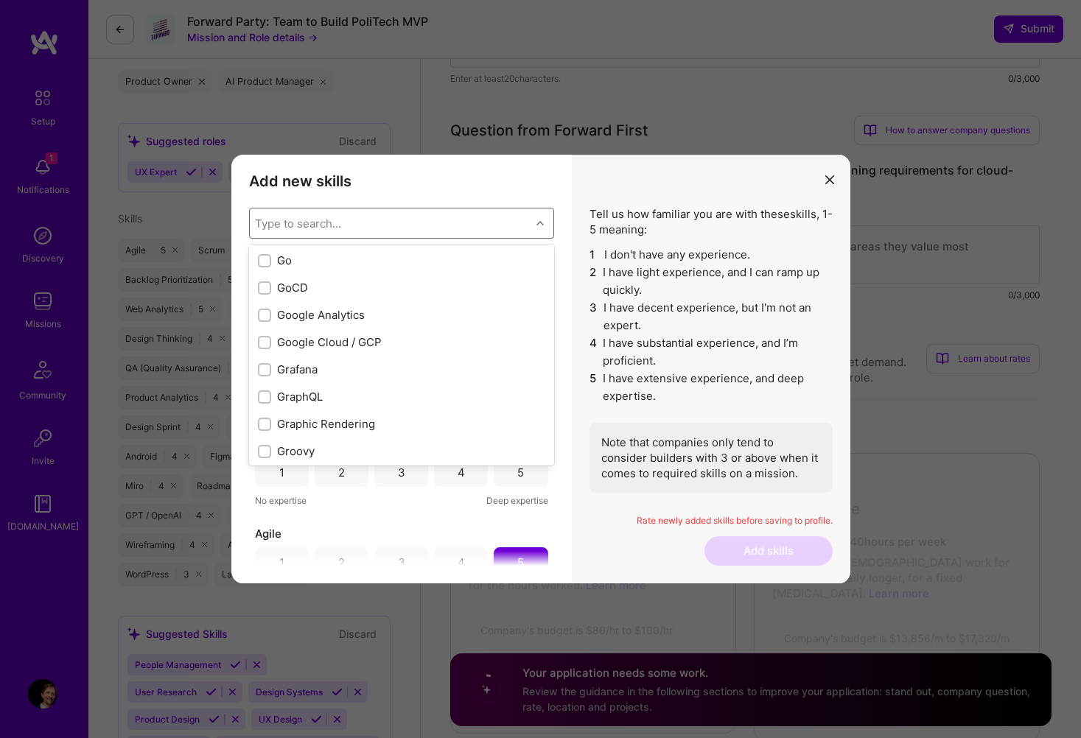
scroll to position [4010, 0]
click at [311, 316] on div "Google Analytics" at bounding box center [401, 313] width 287 height 15
checkbox input "true"
click at [265, 340] on input "modal" at bounding box center [266, 342] width 10 height 10
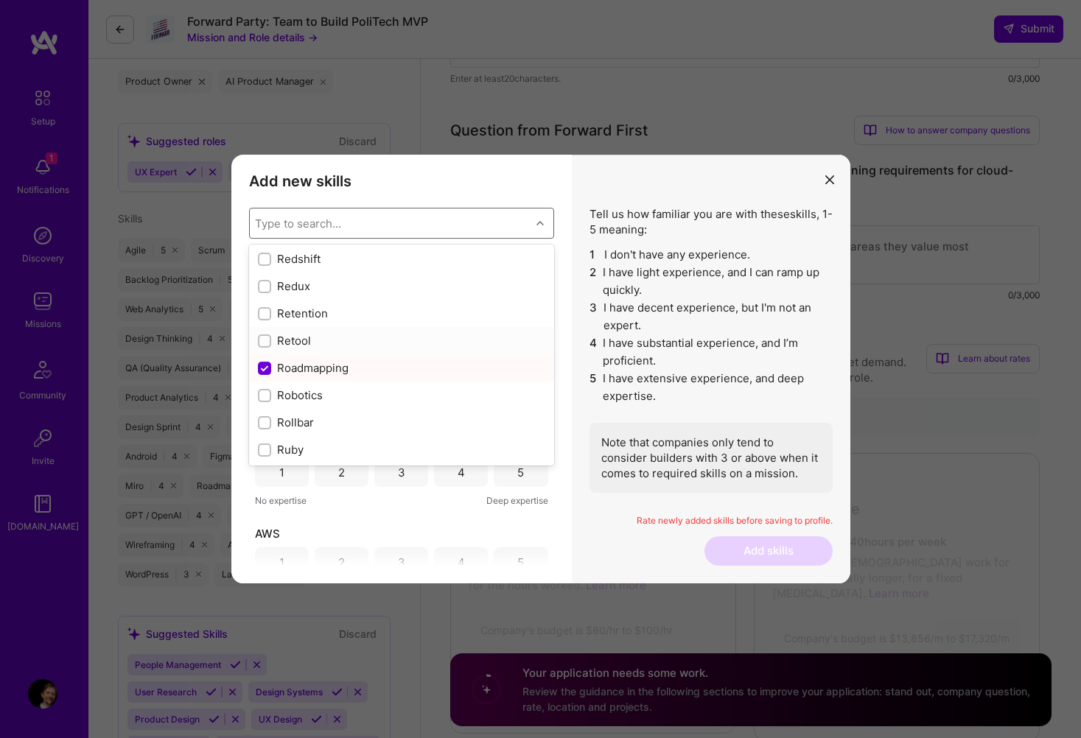
checkbox input "true"
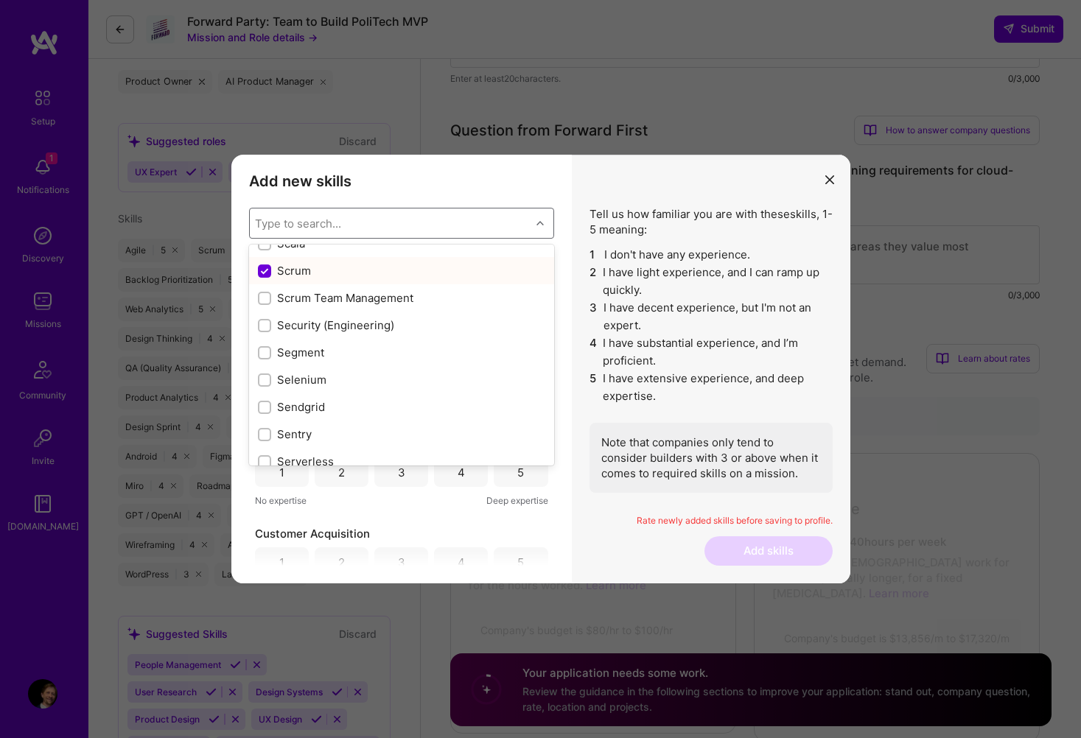
scroll to position [7979, 0]
click at [290, 297] on div "Scrum Team Management" at bounding box center [401, 296] width 287 height 15
checkbox input "true"
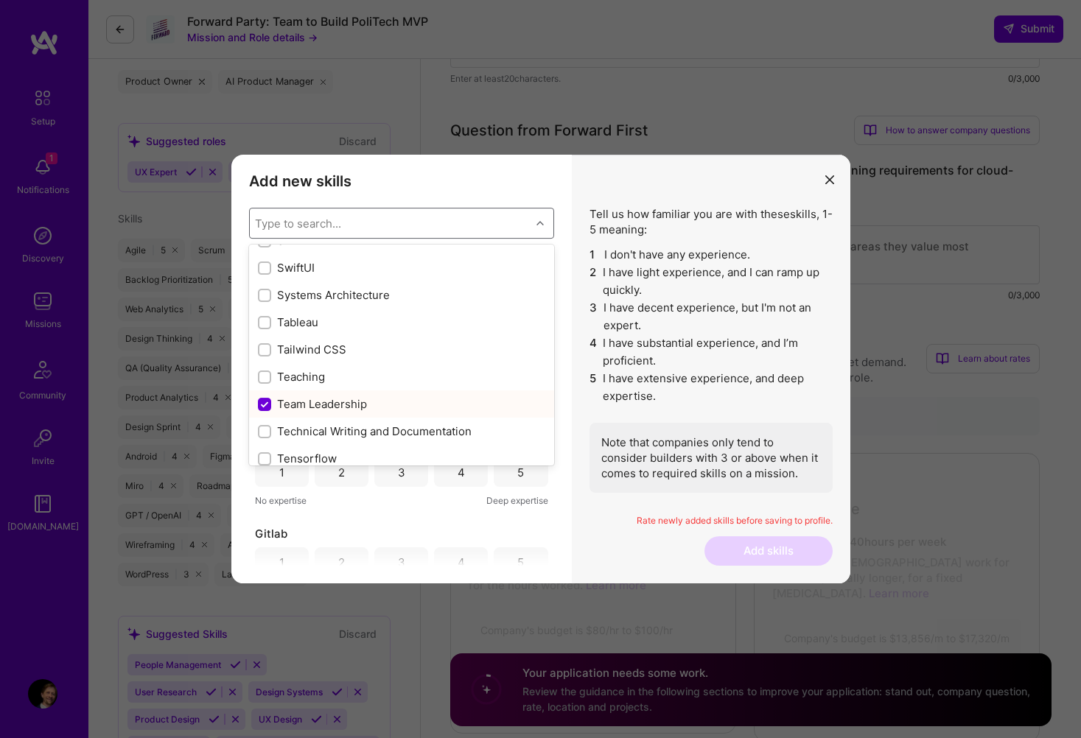
scroll to position [8827, 0]
click at [288, 323] on div "Tableau" at bounding box center [401, 320] width 287 height 15
checkbox input "true"
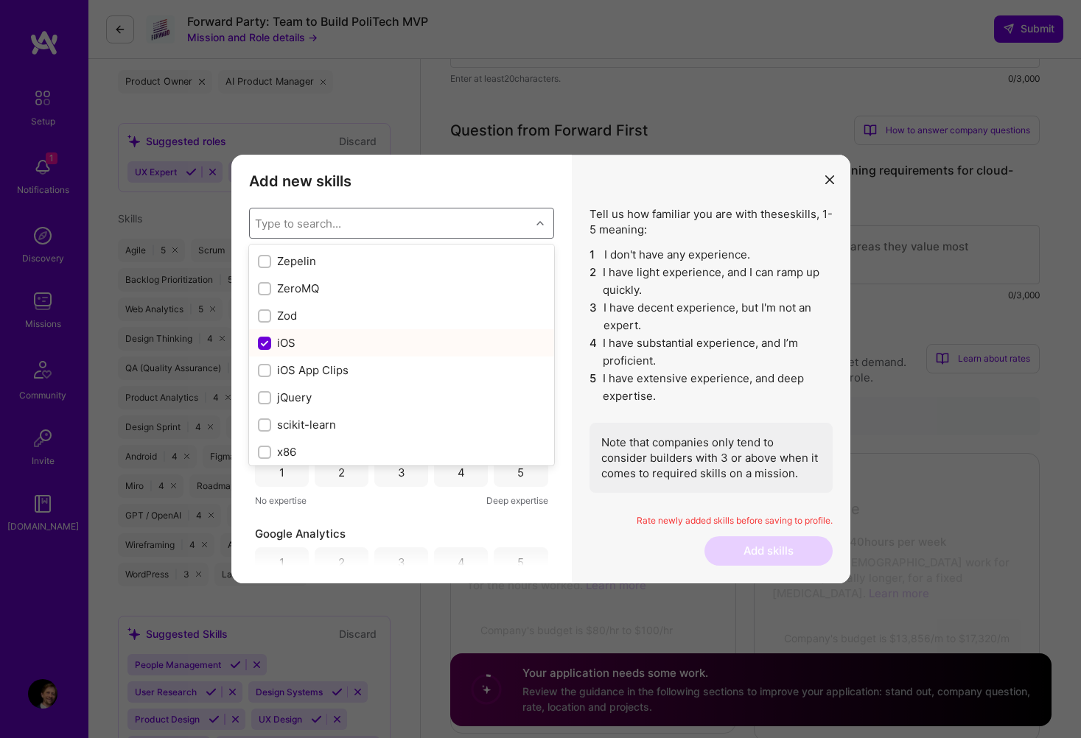
scroll to position [10089, 0]
click at [544, 187] on h3 "Add new skills" at bounding box center [401, 181] width 305 height 18
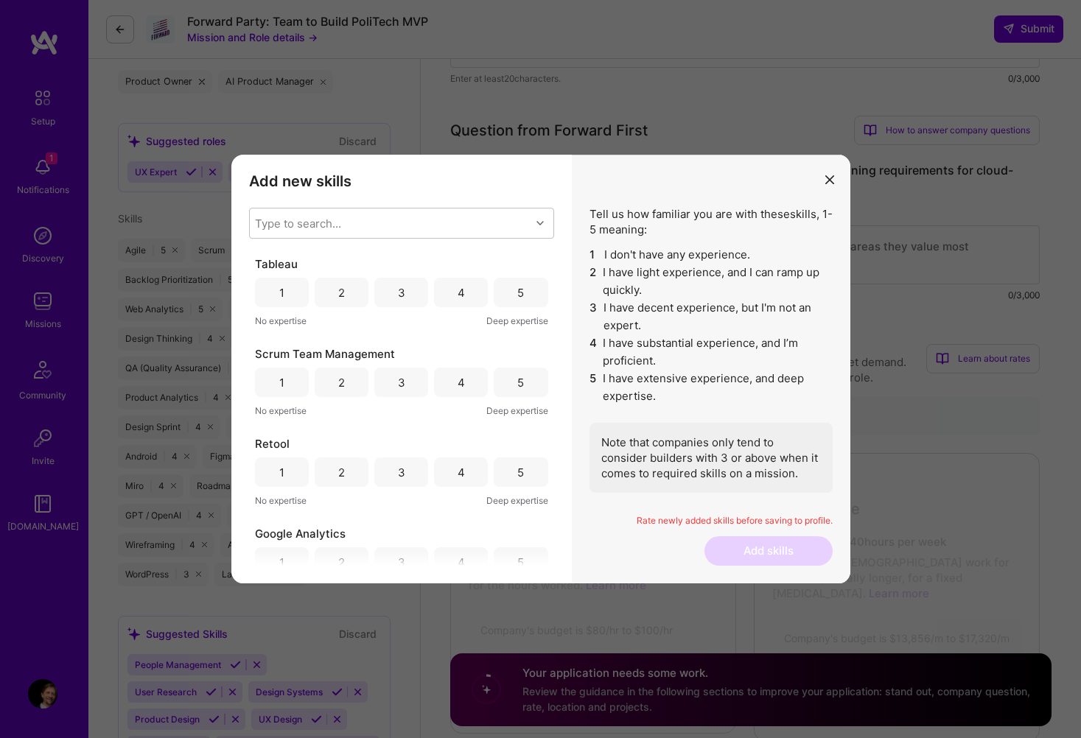
click at [444, 295] on div "4" at bounding box center [461, 292] width 54 height 29
click at [504, 380] on div "5" at bounding box center [521, 382] width 54 height 29
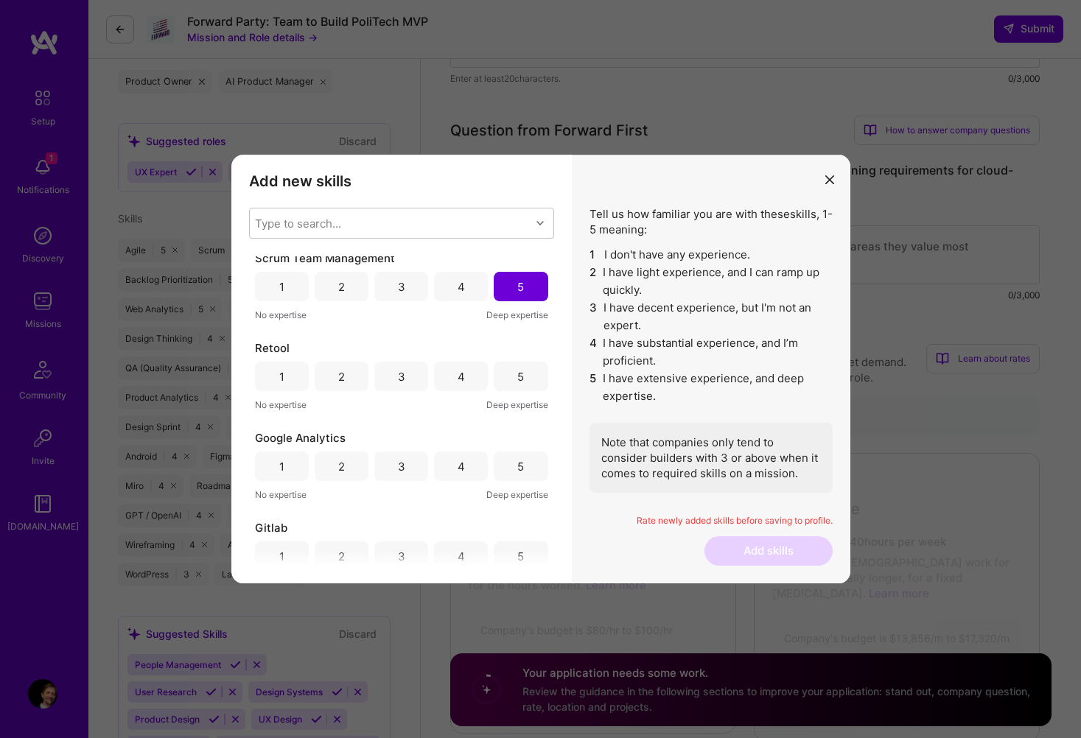
scroll to position [118, 0]
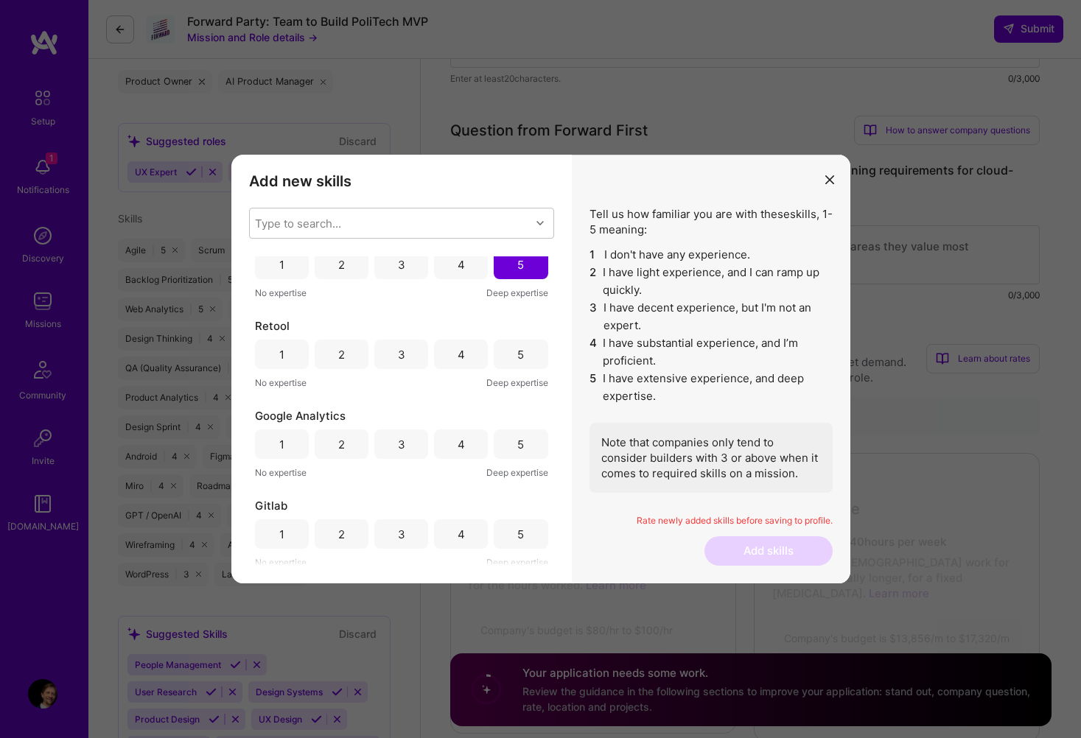
click at [398, 353] on div "3" at bounding box center [401, 354] width 7 height 15
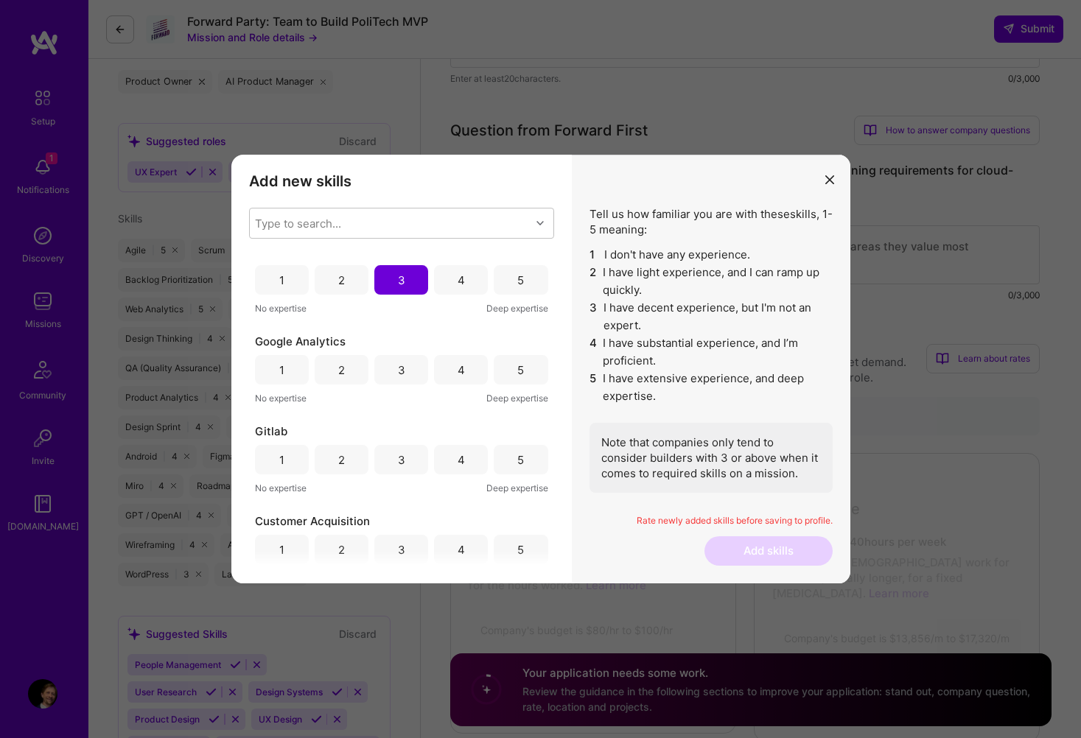
scroll to position [207, 0]
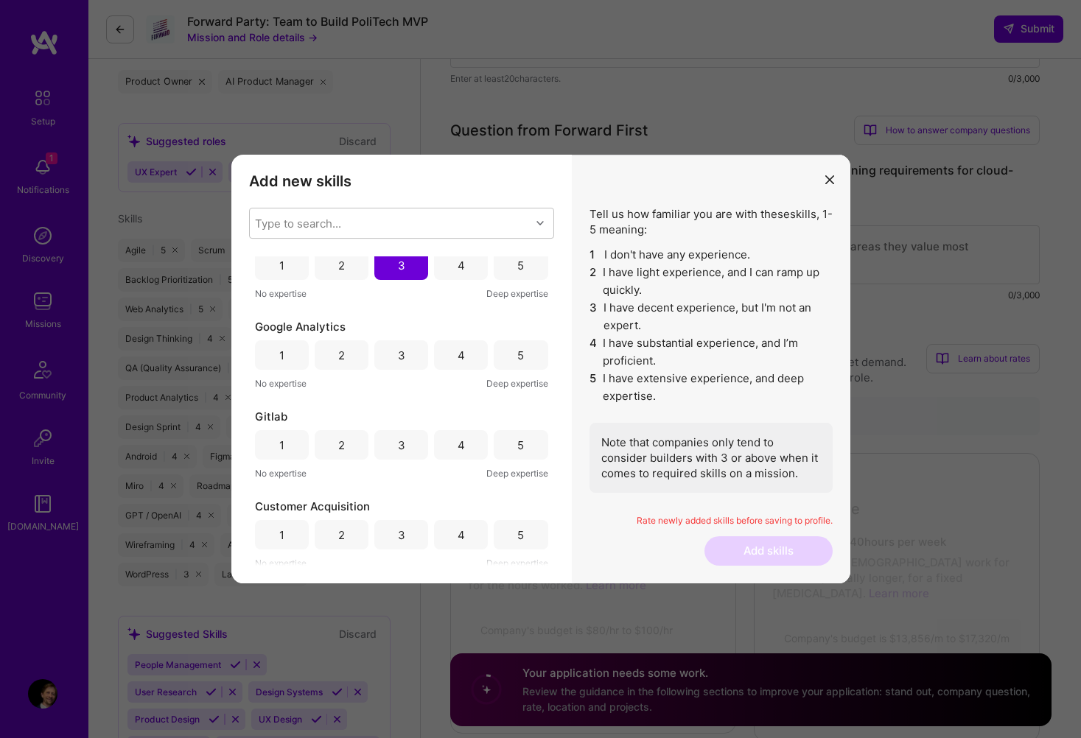
click at [458, 348] on div "4" at bounding box center [461, 355] width 7 height 15
click at [382, 436] on div "3" at bounding box center [401, 444] width 54 height 29
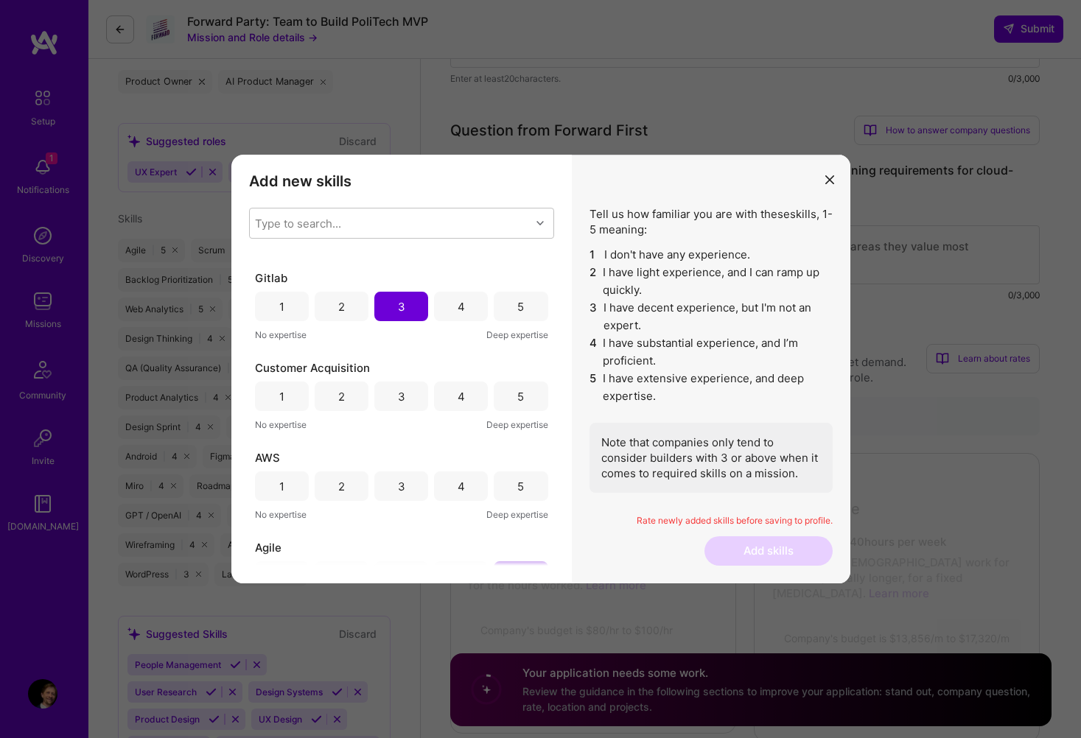
scroll to position [363, 0]
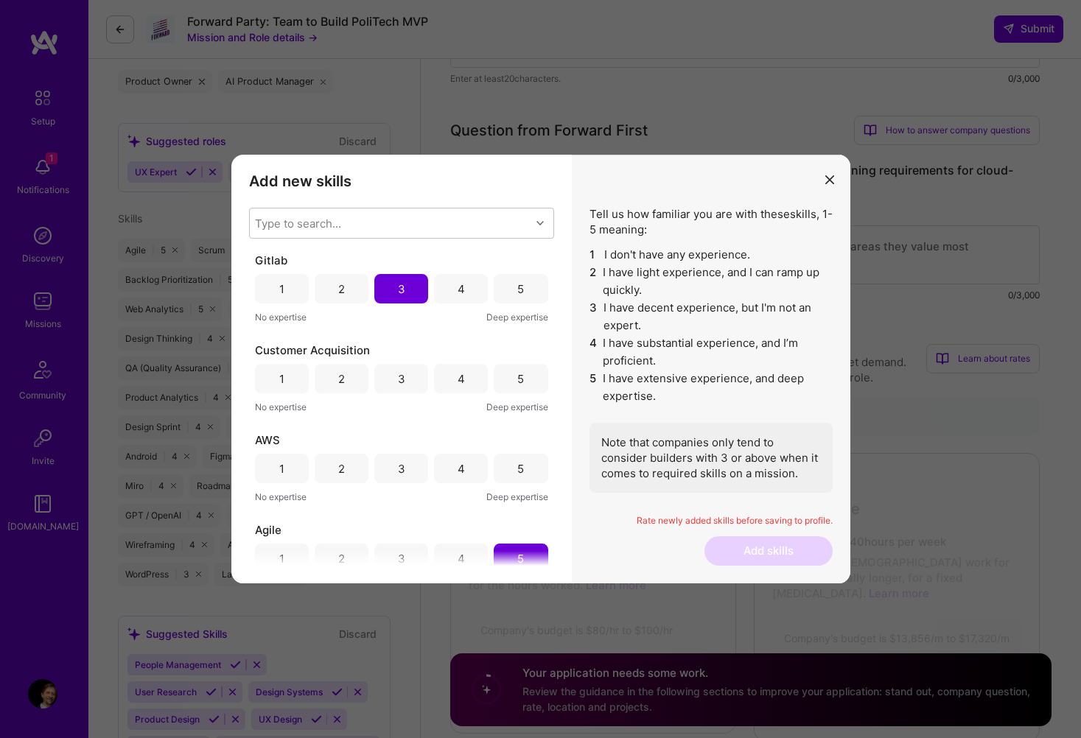
click at [469, 377] on div "4" at bounding box center [461, 378] width 54 height 29
click at [394, 468] on div "3" at bounding box center [401, 468] width 54 height 29
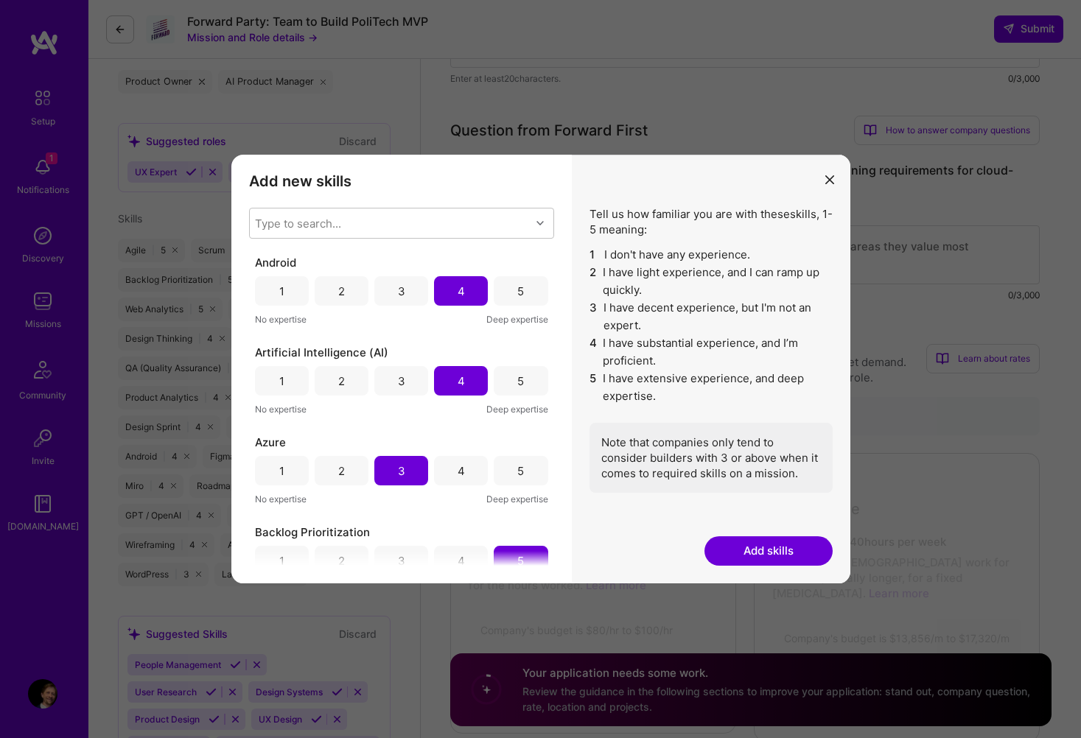
scroll to position [844, 0]
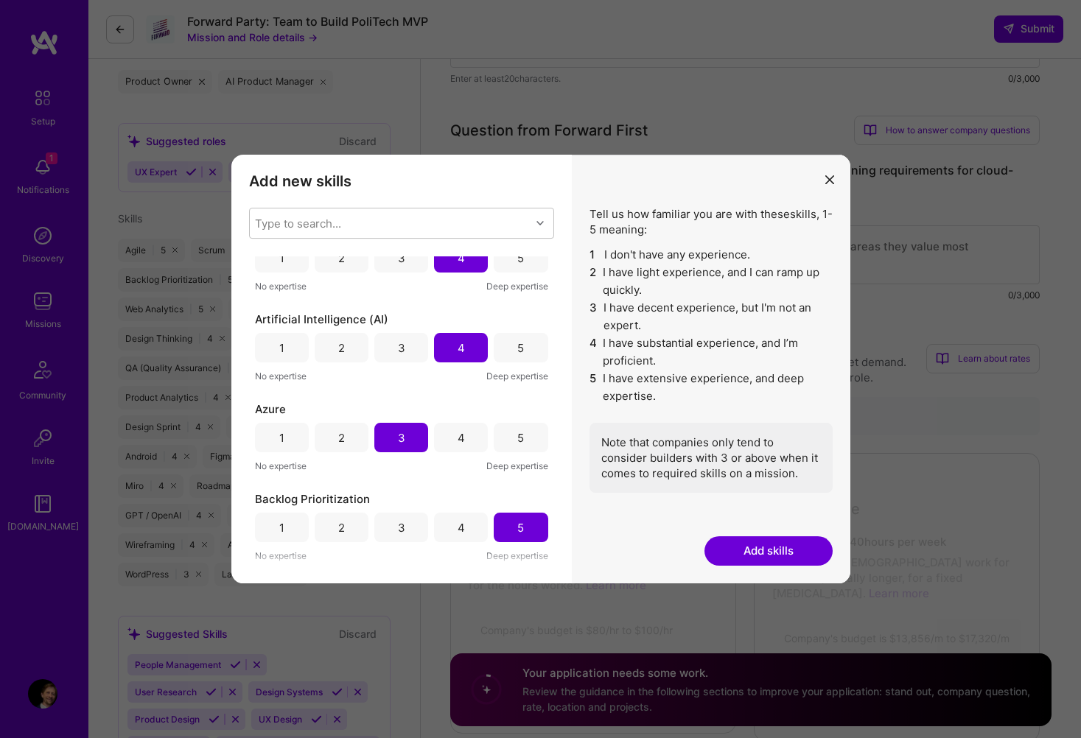
click at [764, 555] on button "Add skills" at bounding box center [768, 550] width 128 height 29
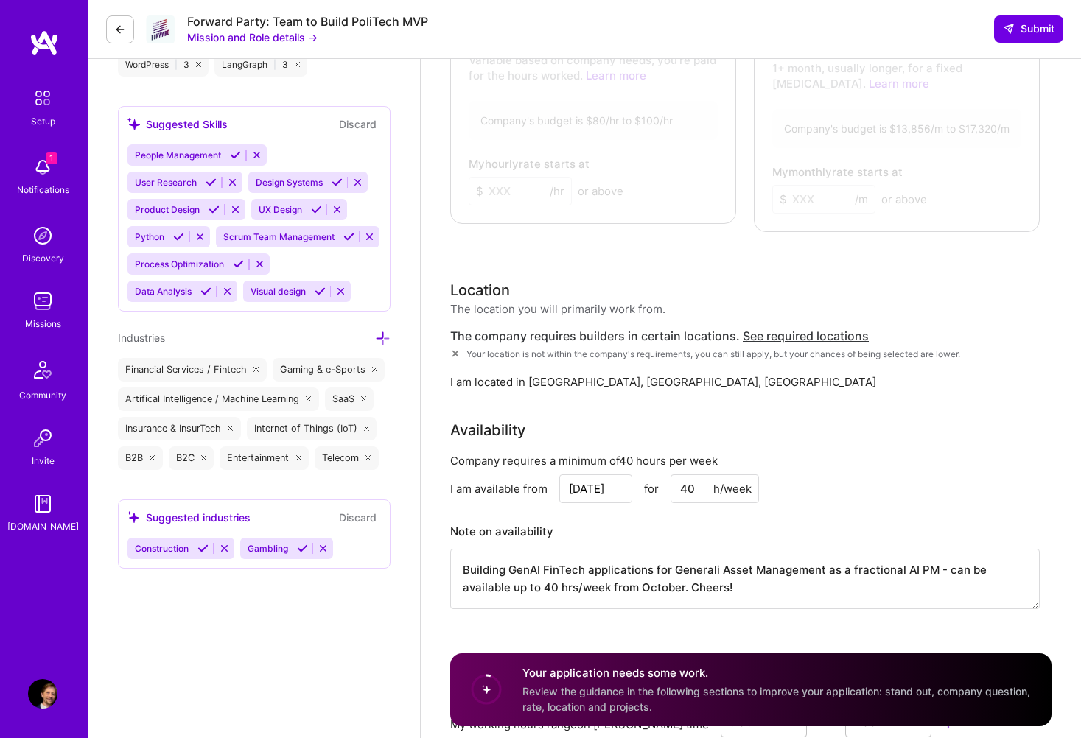
scroll to position [1060, 0]
